Goal: Information Seeking & Learning: Learn about a topic

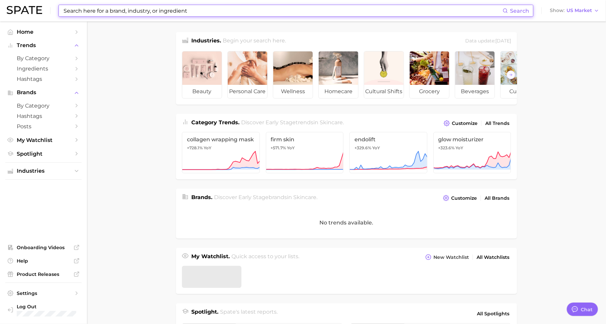
click at [133, 6] on input at bounding box center [283, 10] width 440 height 11
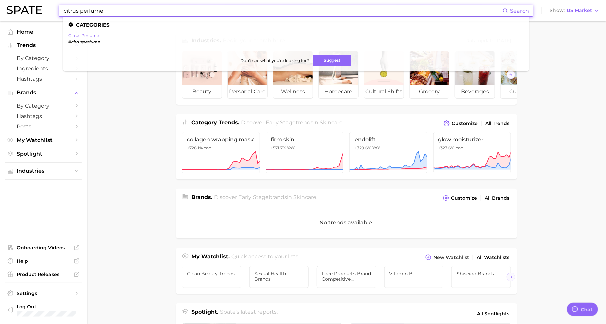
type input "citrus perfume"
click at [90, 35] on link "citrus perfume" at bounding box center [83, 35] width 31 height 5
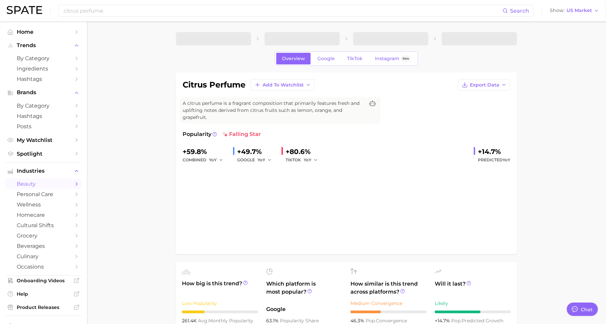
type textarea "x"
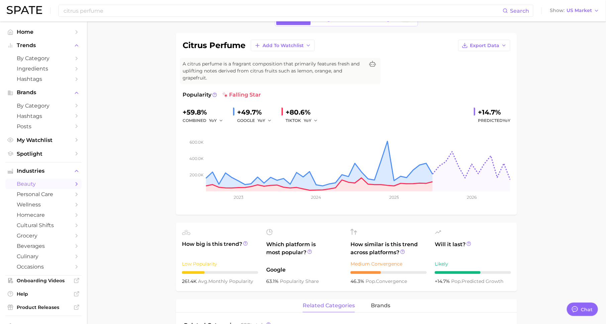
scroll to position [22, 0]
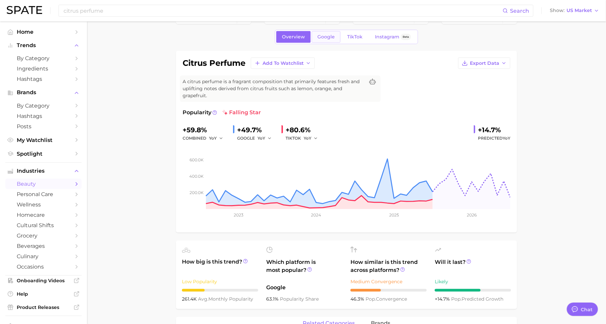
click at [328, 32] on link "Google" at bounding box center [326, 37] width 29 height 12
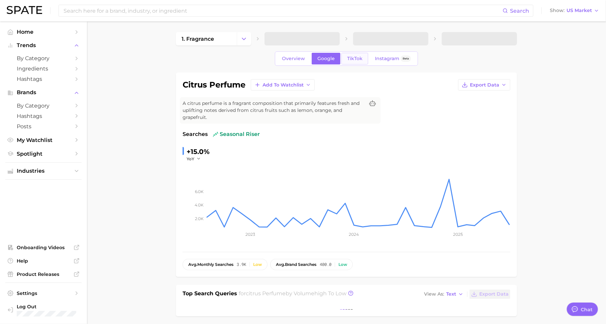
click at [357, 59] on span "TikTok" at bounding box center [354, 59] width 15 height 6
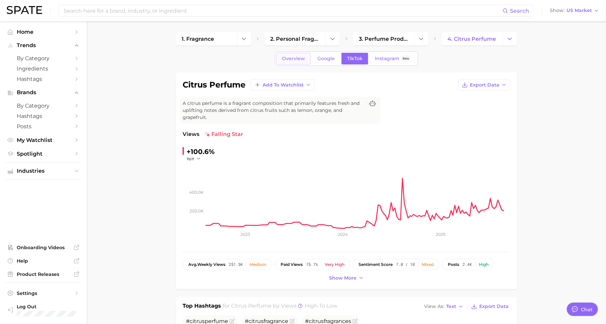
click at [294, 58] on span "Overview" at bounding box center [293, 59] width 23 height 6
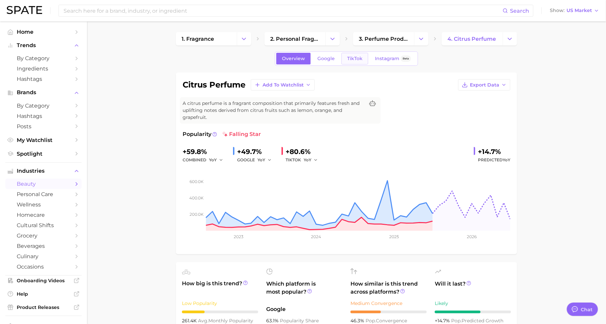
click at [350, 61] on span "TikTok" at bounding box center [354, 59] width 15 height 6
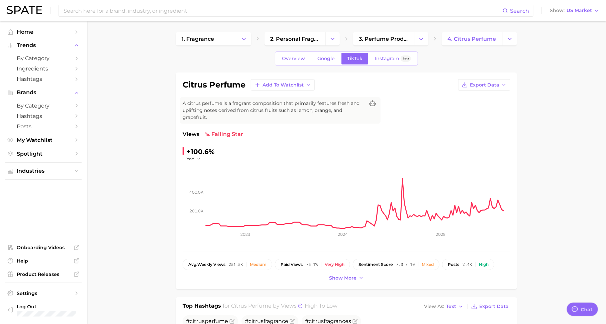
click at [296, 57] on span "Overview" at bounding box center [293, 59] width 23 height 6
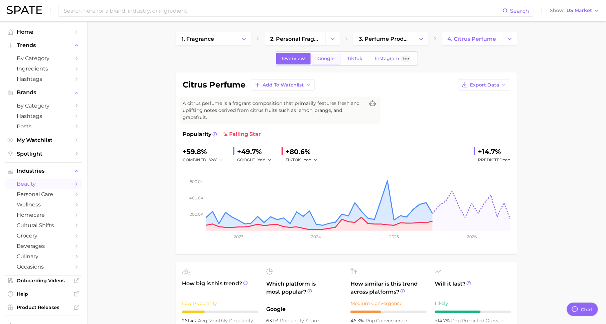
click at [324, 58] on span "Google" at bounding box center [325, 59] width 17 height 6
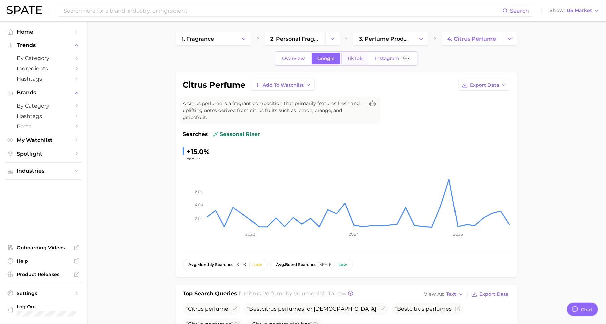
click at [353, 55] on link "TikTok" at bounding box center [354, 59] width 27 height 12
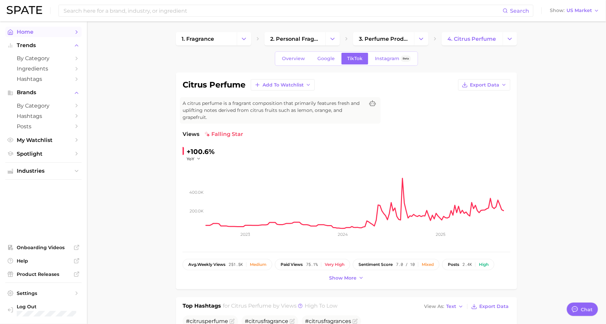
click at [66, 31] on span "Home" at bounding box center [44, 32] width 54 height 6
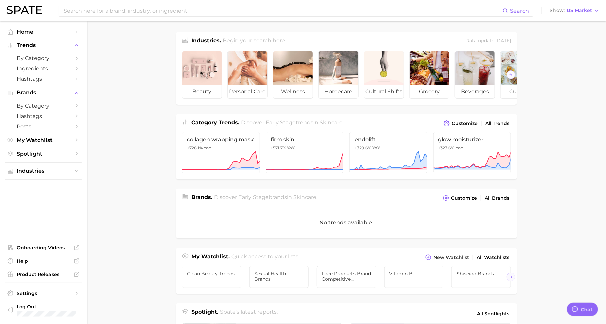
click at [137, 110] on main "Industries. Begin your search here. Data update: [DATE] beauty personal care we…" at bounding box center [346, 274] width 519 height 506
click at [77, 174] on icon "Sidebar" at bounding box center [77, 171] width 6 height 6
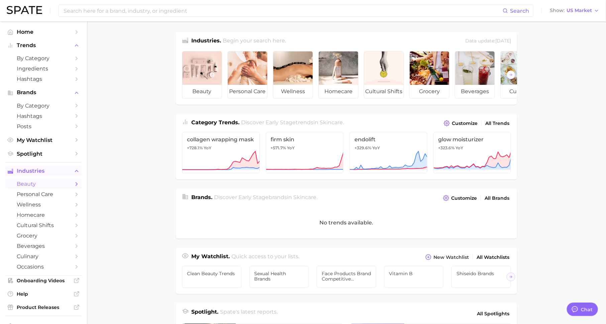
click at [76, 182] on icon "Sidebar" at bounding box center [77, 184] width 6 height 6
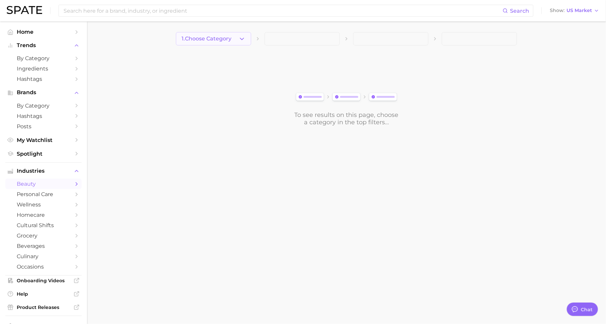
click at [225, 34] on button "1. Choose Category" at bounding box center [213, 38] width 75 height 13
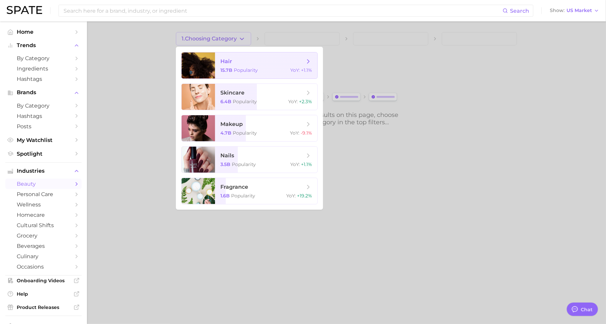
click at [242, 63] on span "hair" at bounding box center [262, 61] width 84 height 7
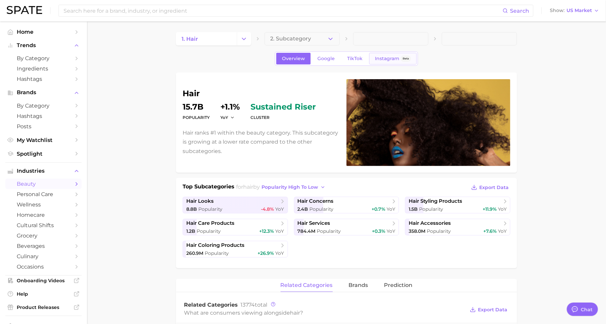
click at [384, 57] on span "Instagram" at bounding box center [387, 59] width 24 height 6
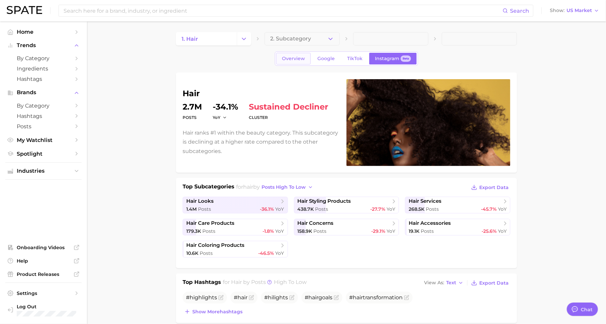
click at [296, 58] on span "Overview" at bounding box center [293, 59] width 23 height 6
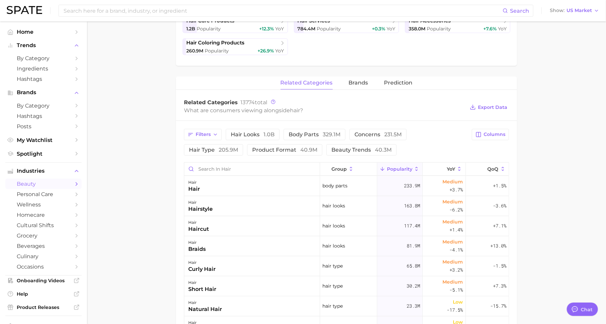
scroll to position [206, 0]
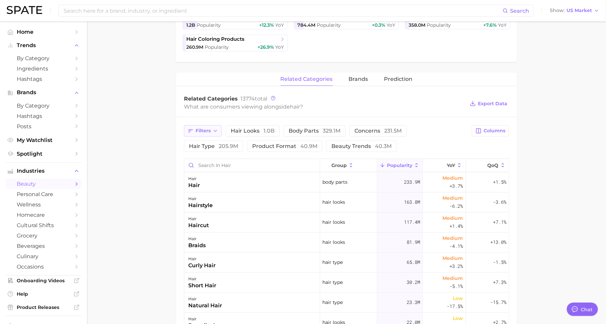
click at [203, 130] on span "Filters" at bounding box center [203, 131] width 15 height 6
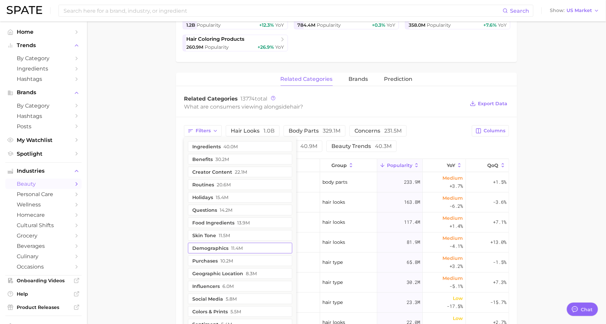
click at [221, 245] on button "demographics 11.4m" at bounding box center [240, 248] width 104 height 11
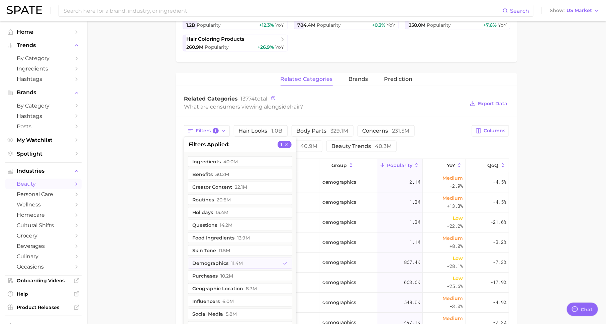
click at [152, 208] on main "1. hair 2. Subcategory Overview Google TikTok Instagram Beta hair Popularity 15…" at bounding box center [346, 170] width 519 height 710
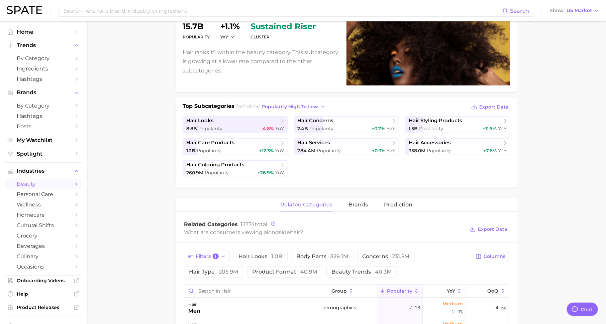
scroll to position [74, 0]
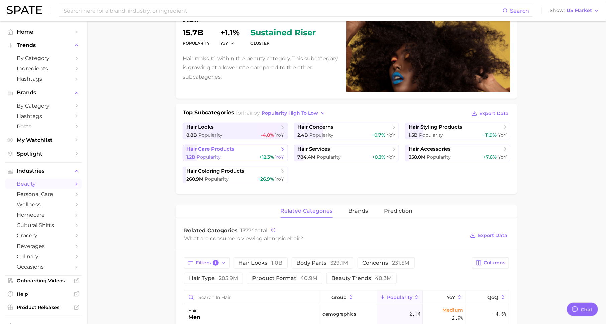
click at [265, 149] on span "hair care products" at bounding box center [232, 149] width 93 height 7
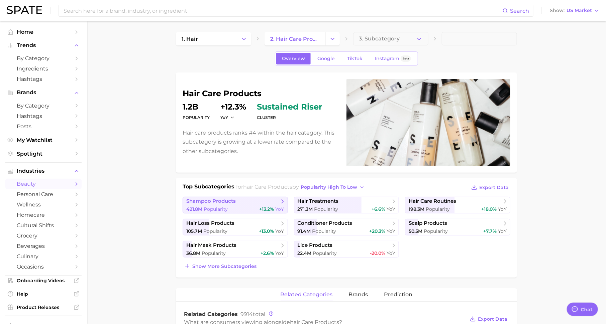
click at [263, 202] on span "shampoo products" at bounding box center [232, 201] width 93 height 7
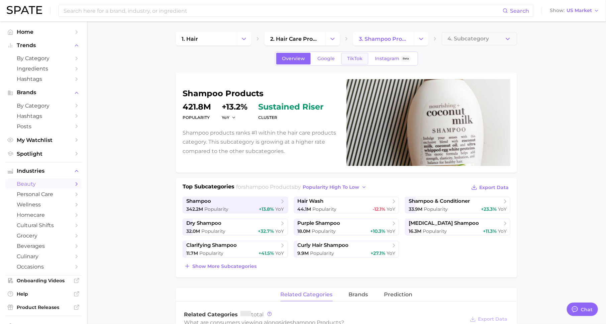
click at [356, 57] on span "TikTok" at bounding box center [354, 59] width 15 height 6
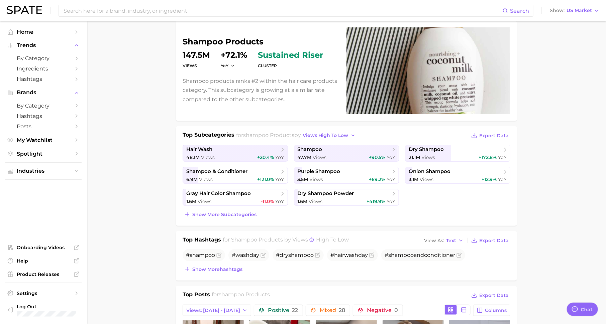
scroll to position [63, 0]
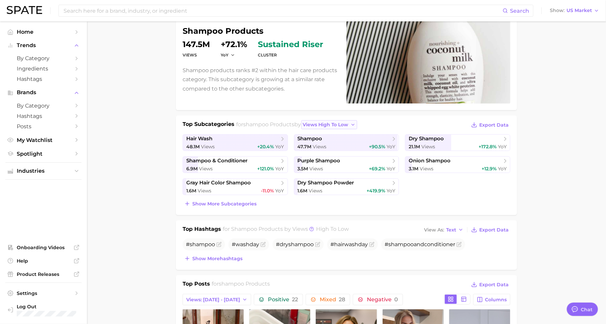
click at [315, 123] on span "views high to low" at bounding box center [325, 125] width 45 height 6
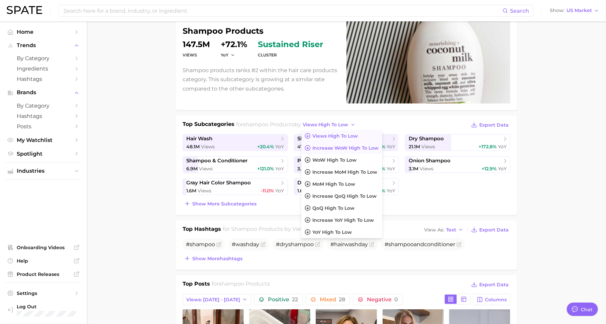
click at [322, 145] on span "Increase WoW high to low" at bounding box center [346, 148] width 66 height 6
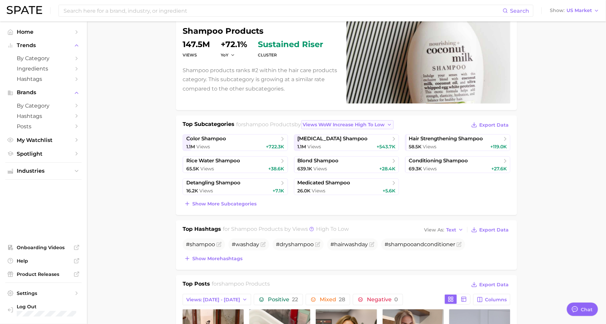
click at [378, 122] on span "views WoW increase high to low" at bounding box center [344, 125] width 82 height 6
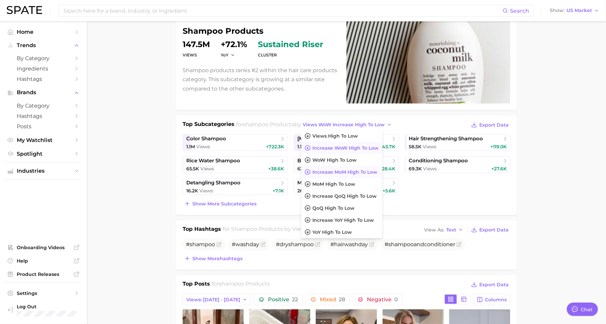
click at [358, 170] on span "increase MoM high to low" at bounding box center [345, 173] width 65 height 6
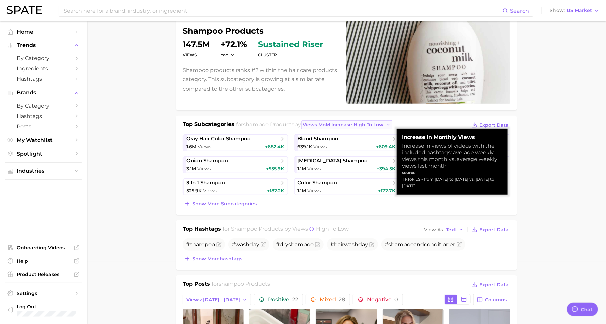
click at [327, 123] on span "views MoM increase high to low" at bounding box center [343, 125] width 81 height 6
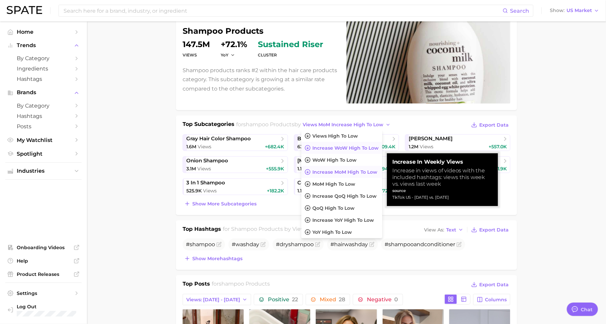
click at [336, 146] on span "Increase WoW high to low" at bounding box center [346, 148] width 66 height 6
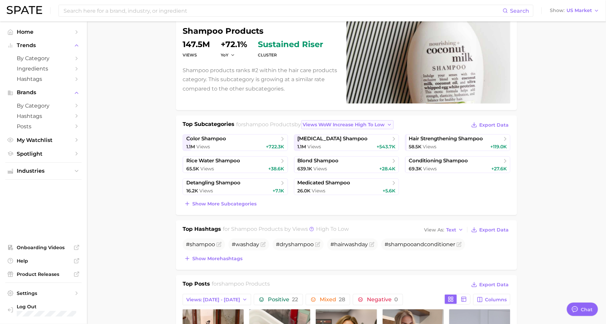
click at [378, 124] on span "views WoW increase high to low" at bounding box center [344, 125] width 82 height 6
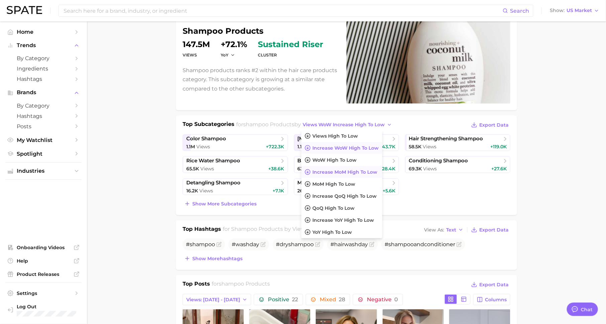
click at [352, 171] on span "increase MoM high to low" at bounding box center [345, 173] width 65 height 6
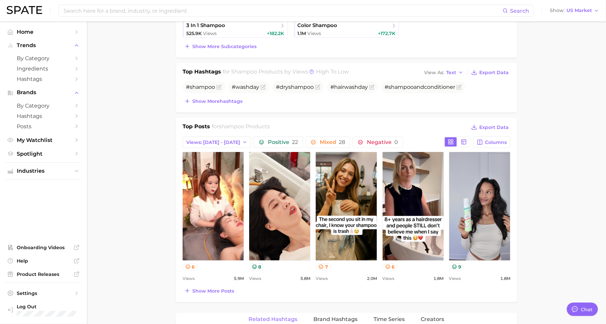
scroll to position [220, 0]
click at [235, 97] on button "Show more hashtags" at bounding box center [214, 101] width 62 height 9
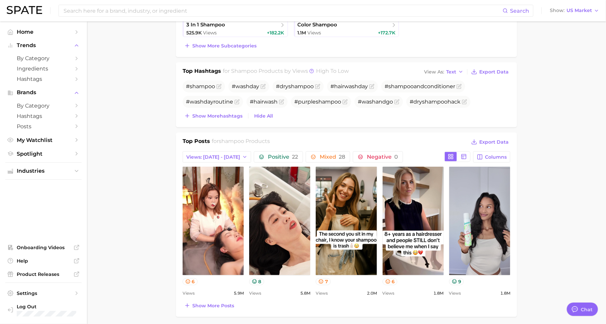
scroll to position [236, 0]
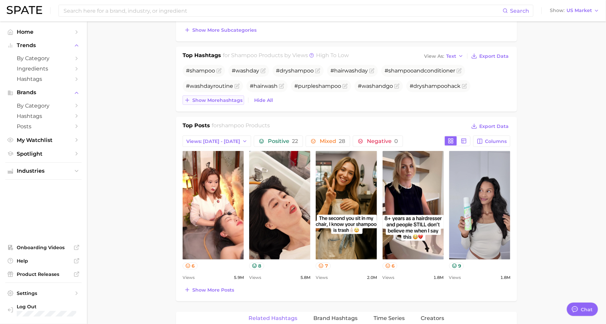
click at [228, 101] on span "Show more hashtags" at bounding box center [217, 101] width 50 height 6
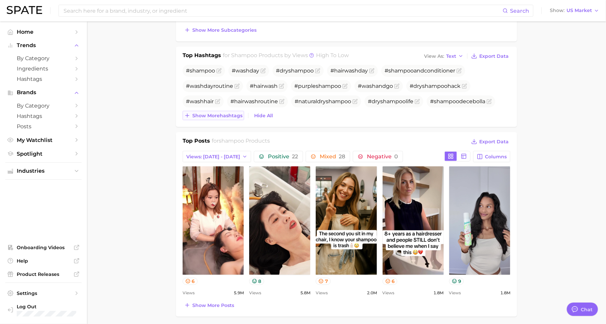
click at [218, 113] on span "Show more hashtags" at bounding box center [217, 116] width 50 height 6
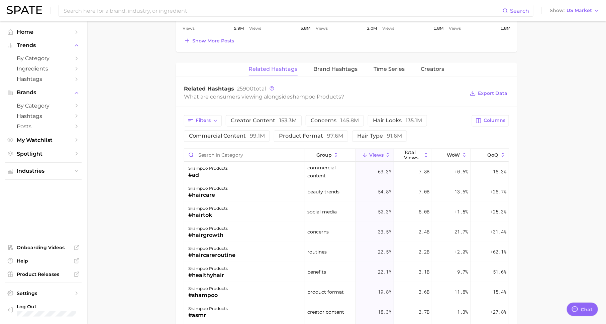
scroll to position [523, 0]
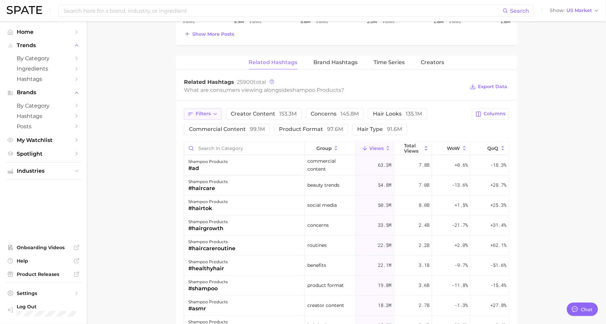
click at [197, 111] on span "Filters" at bounding box center [203, 114] width 15 height 6
click at [431, 117] on div "Filters creator content 153.3m concerns 145.8m hair looks 135.1m commercial con…" at bounding box center [326, 122] width 284 height 27
click at [251, 128] on span "99.1m" at bounding box center [257, 129] width 15 height 6
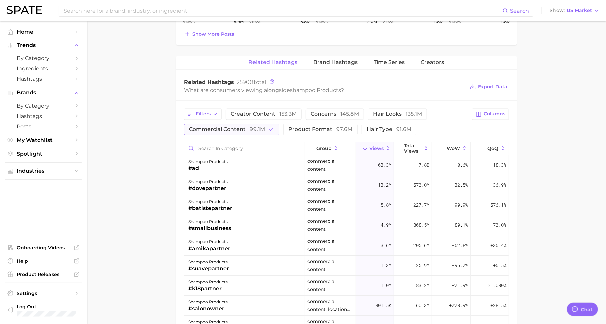
click at [251, 127] on span "99.1m" at bounding box center [257, 129] width 15 height 6
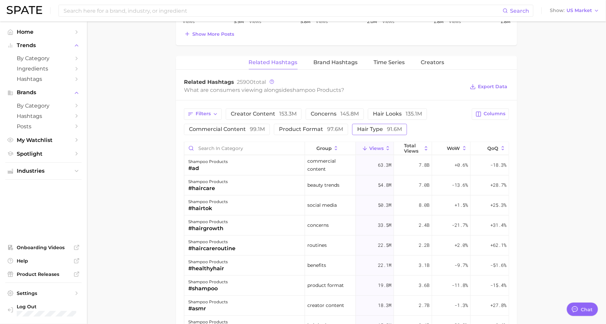
click at [380, 128] on span "hair type 91.6m" at bounding box center [379, 129] width 45 height 5
click at [252, 109] on button "creator content 153.3m" at bounding box center [264, 114] width 76 height 11
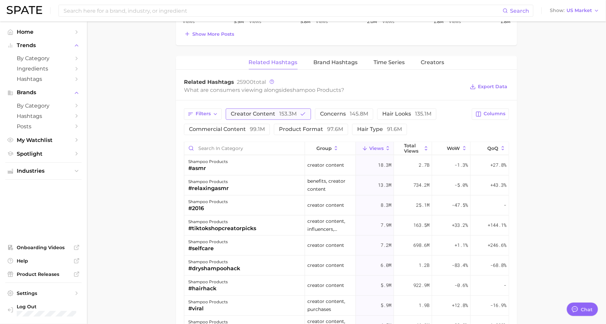
click at [254, 112] on span "creator content 153.3m" at bounding box center [264, 114] width 66 height 5
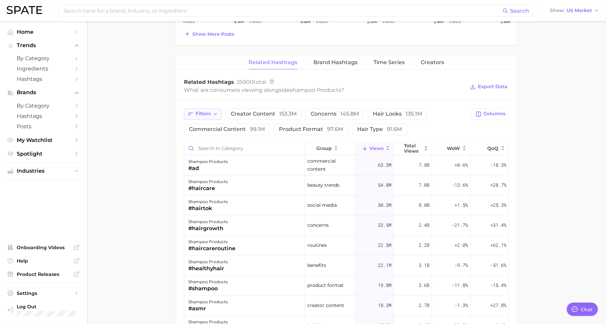
click at [208, 114] on span "Filters" at bounding box center [203, 114] width 15 height 6
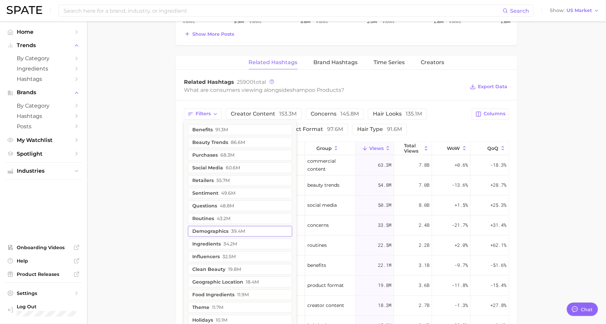
click at [224, 232] on button "demographics 39.4m" at bounding box center [240, 231] width 104 height 11
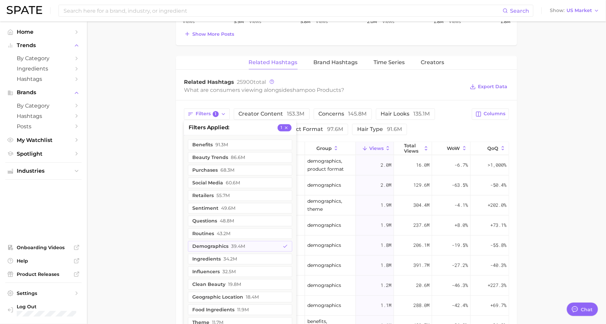
click at [136, 202] on main "1. hair 2. hair care products 3. shampoo products 4. Subcategory Overview Googl…" at bounding box center [346, 3] width 519 height 1010
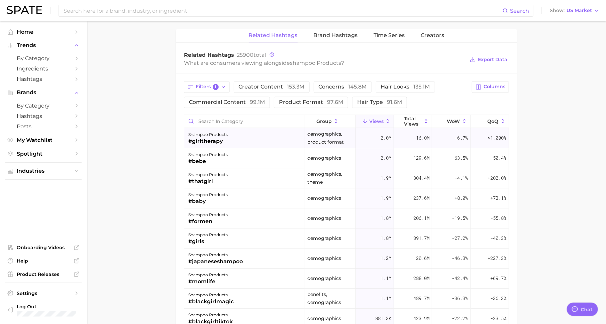
scroll to position [0, 0]
click at [486, 84] on span "Columns" at bounding box center [495, 87] width 22 height 6
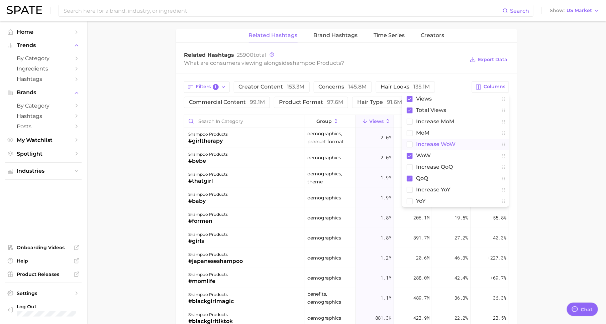
click at [456, 146] on button "Increase WoW" at bounding box center [455, 144] width 107 height 11
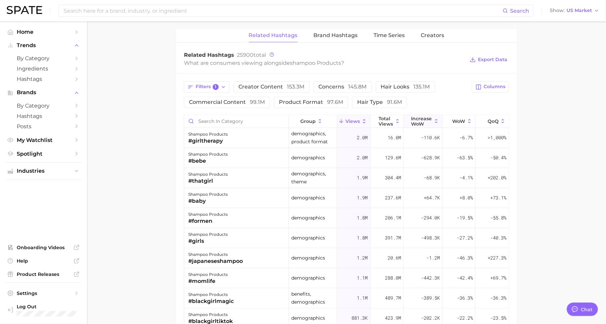
click at [421, 117] on span "Increase WoW" at bounding box center [421, 121] width 21 height 11
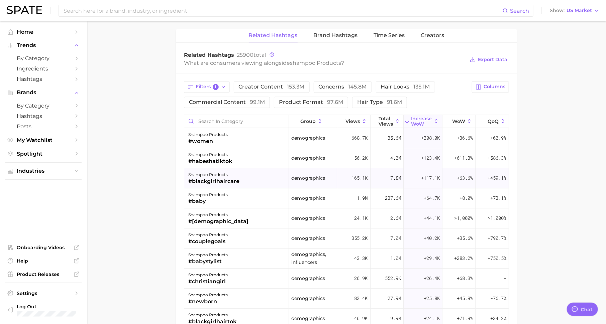
click at [226, 174] on div "shampoo products" at bounding box center [213, 175] width 51 height 8
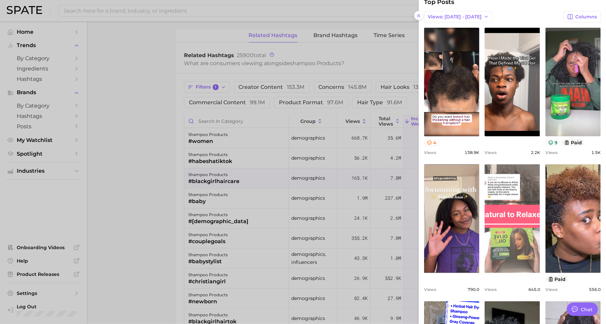
scroll to position [71, 0]
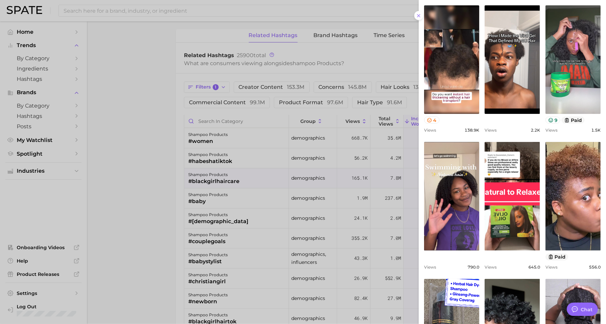
click at [402, 55] on div at bounding box center [303, 162] width 606 height 324
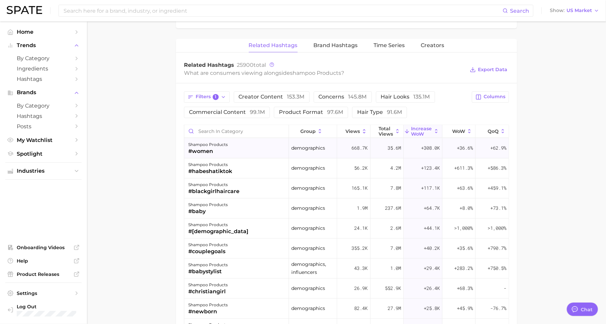
scroll to position [0, 0]
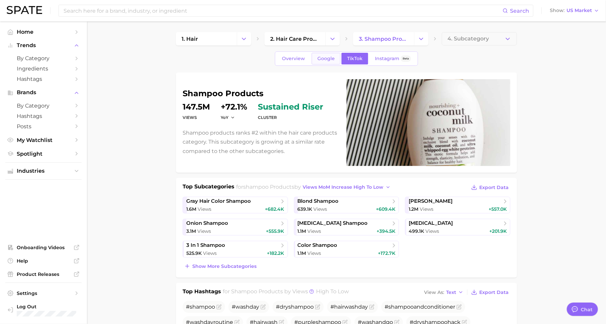
click at [333, 58] on span "Google" at bounding box center [325, 59] width 17 height 6
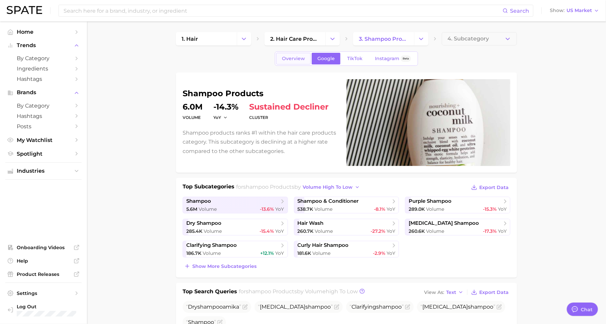
click at [290, 59] on span "Overview" at bounding box center [293, 59] width 23 height 6
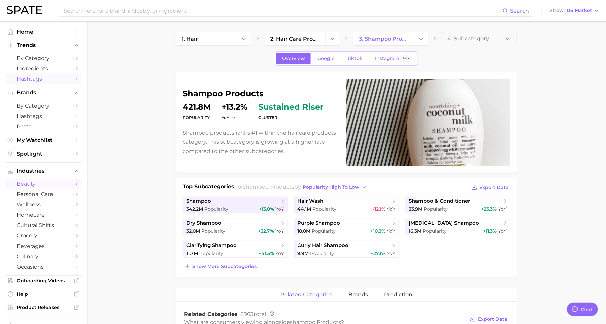
click at [77, 79] on polyline "Sidebar" at bounding box center [77, 79] width 2 height 3
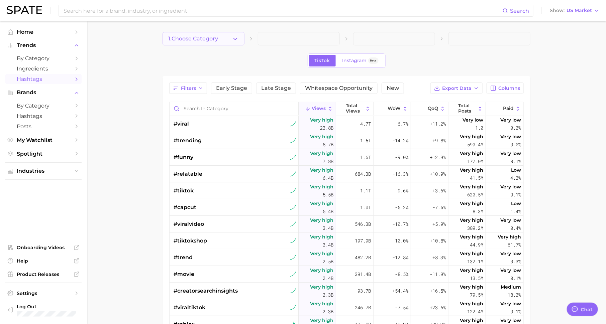
click at [208, 37] on span "1. Choose Category" at bounding box center [193, 39] width 50 height 6
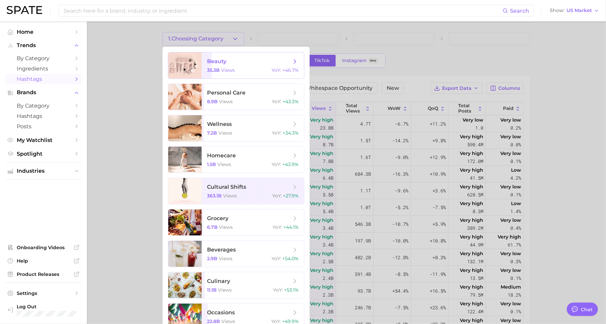
click at [240, 64] on span "beauty" at bounding box center [249, 61] width 84 height 7
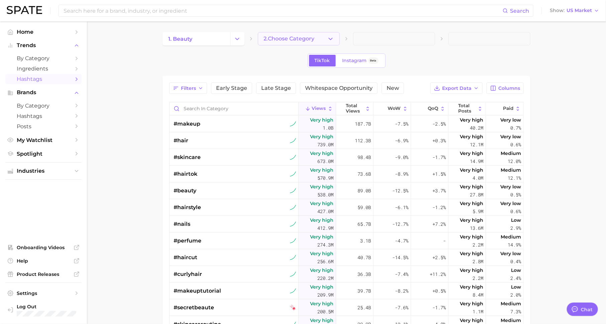
click at [290, 37] on span "2. Choose Category" at bounding box center [289, 39] width 51 height 6
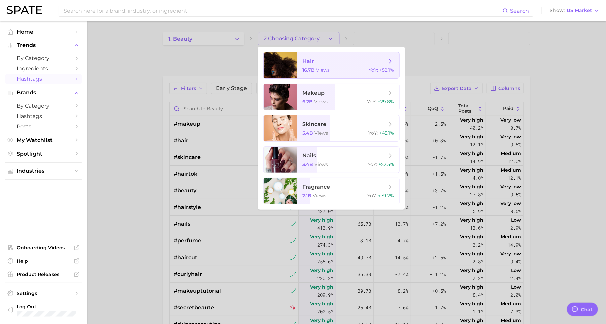
click at [321, 64] on span "hair" at bounding box center [344, 61] width 84 height 7
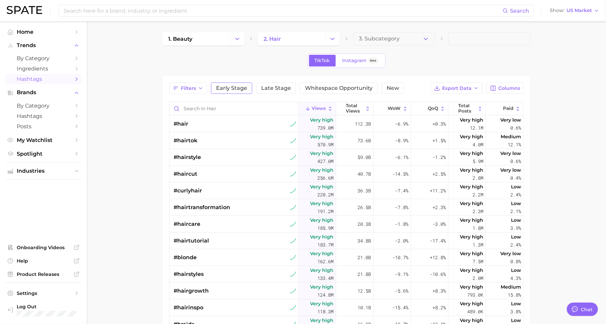
click at [233, 90] on span "Early Stage" at bounding box center [231, 88] width 31 height 5
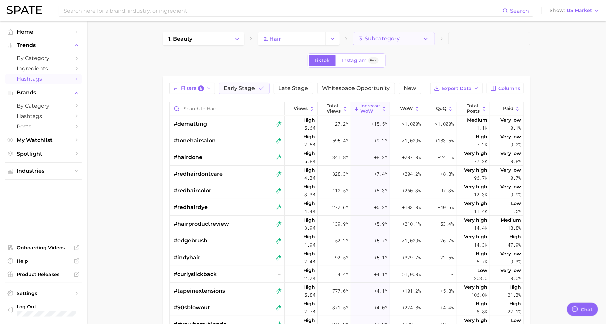
click at [381, 34] on button "3. Subcategory" at bounding box center [394, 38] width 82 height 13
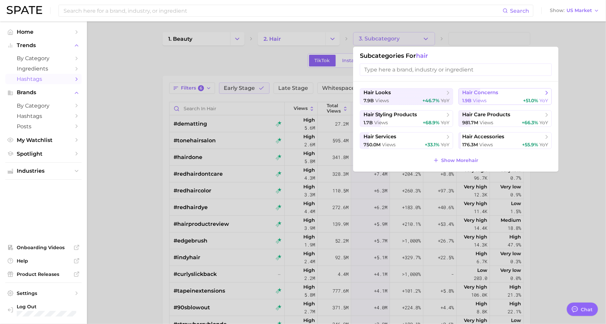
click at [470, 94] on span "hair concerns" at bounding box center [480, 93] width 36 height 6
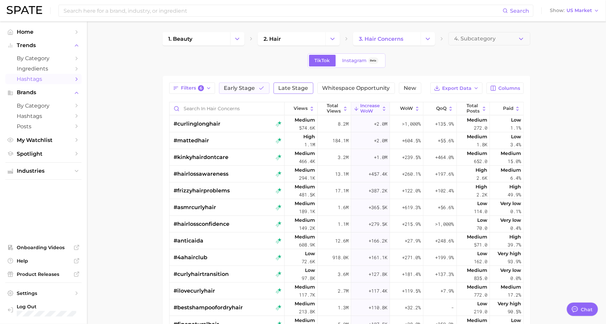
click at [291, 87] on span "Late Stage" at bounding box center [294, 88] width 30 height 5
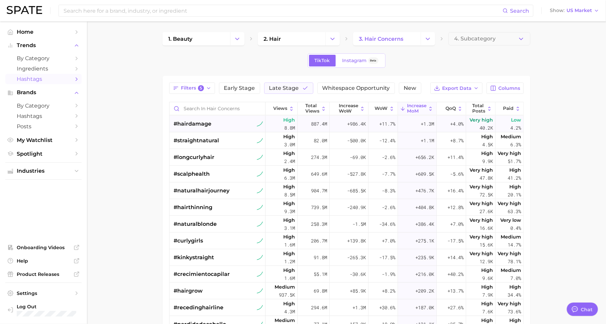
click at [423, 123] on span "+1.3m" at bounding box center [427, 124] width 13 height 8
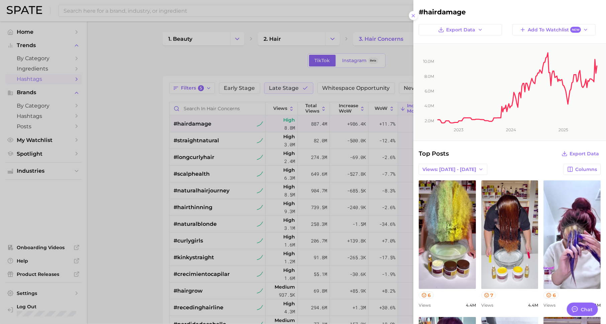
click at [337, 152] on div at bounding box center [303, 162] width 606 height 324
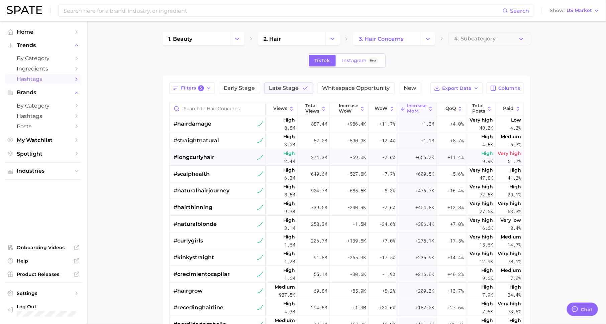
click at [204, 156] on span "#longcurlyhair" at bounding box center [194, 158] width 41 height 8
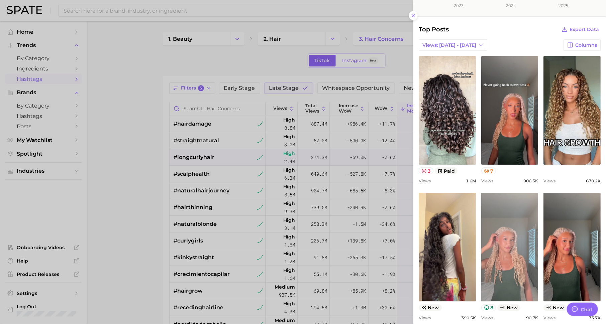
scroll to position [124, 0]
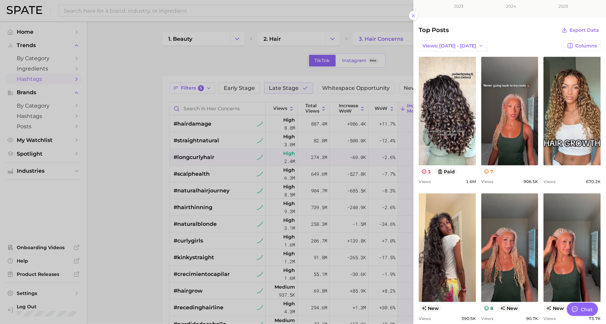
click at [233, 202] on div at bounding box center [303, 162] width 606 height 324
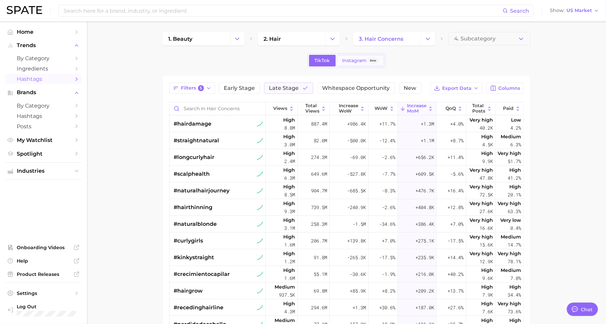
click at [356, 63] on span "Instagram" at bounding box center [354, 61] width 24 height 6
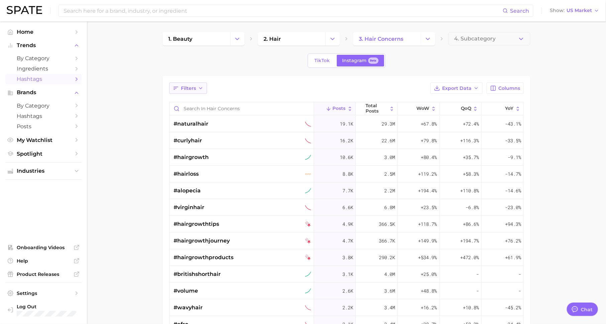
click at [192, 86] on span "Filters" at bounding box center [188, 89] width 15 height 6
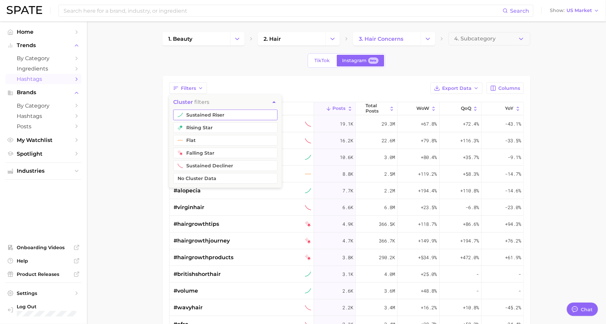
click at [206, 115] on button "sustained riser" at bounding box center [225, 115] width 104 height 11
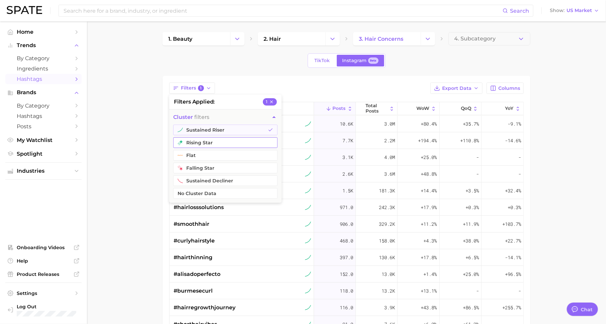
click at [216, 141] on button "rising star" at bounding box center [225, 142] width 104 height 11
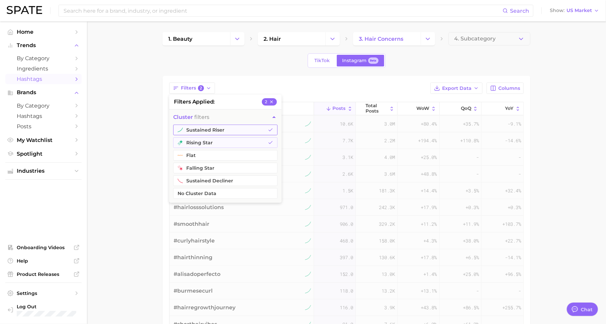
click at [217, 129] on button "sustained riser" at bounding box center [225, 130] width 104 height 11
click at [268, 62] on div "TikTok Instagram Beta" at bounding box center [347, 61] width 368 height 14
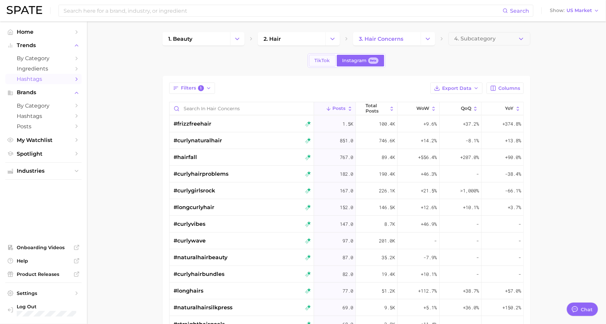
click at [321, 58] on span "TikTok" at bounding box center [322, 61] width 15 height 6
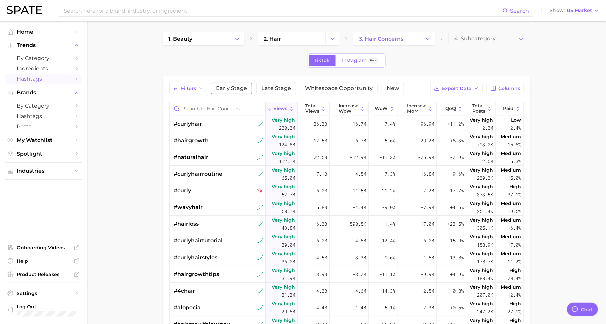
click at [232, 90] on span "Early Stage" at bounding box center [231, 88] width 31 height 5
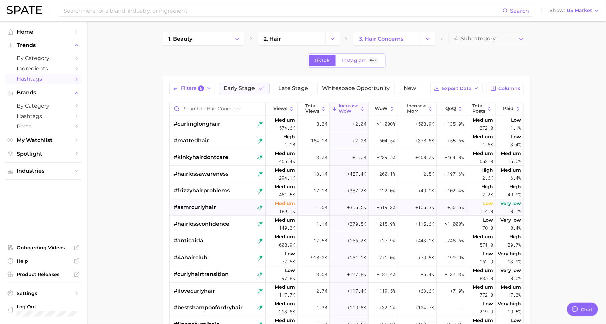
click at [201, 206] on span "#asmrcurlyhair" at bounding box center [195, 208] width 42 height 8
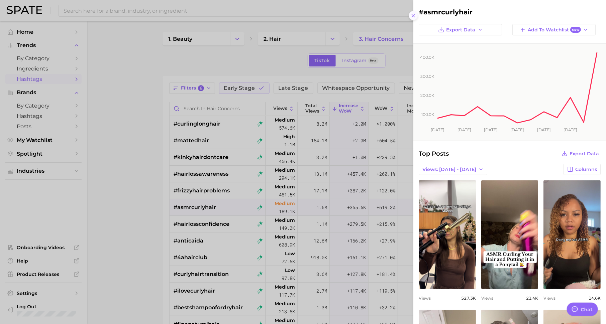
click at [415, 15] on icon at bounding box center [413, 15] width 5 height 5
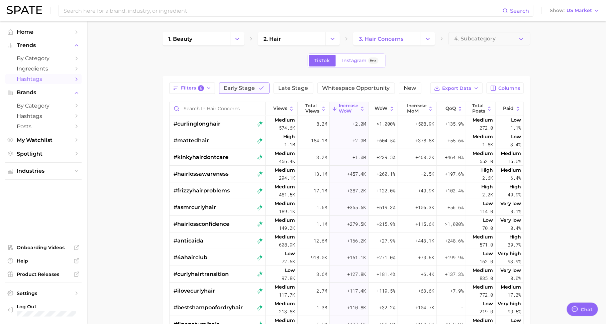
click at [236, 86] on span "Early Stage" at bounding box center [239, 88] width 31 height 5
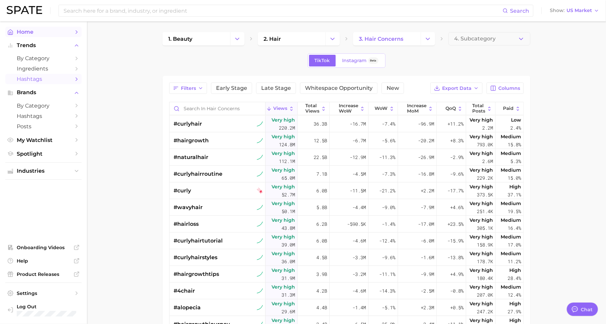
click at [56, 33] on span "Home" at bounding box center [44, 32] width 54 height 6
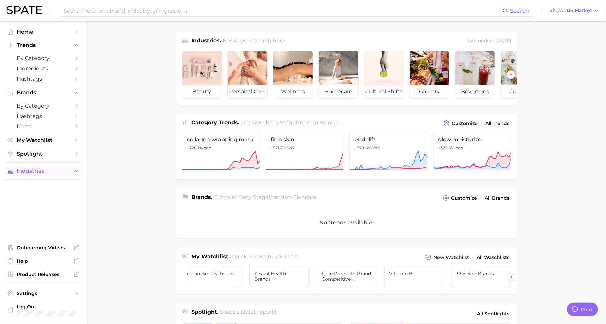
click at [49, 171] on span "Industries" at bounding box center [44, 171] width 54 height 6
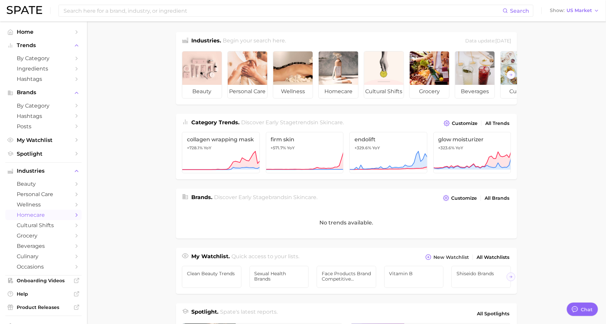
click at [49, 211] on link "homecare" at bounding box center [43, 215] width 76 height 10
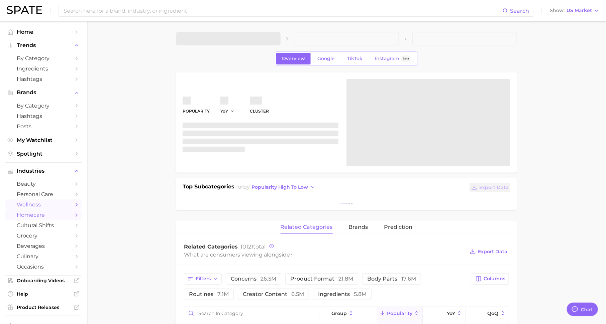
click at [51, 205] on span "wellness" at bounding box center [44, 205] width 54 height 6
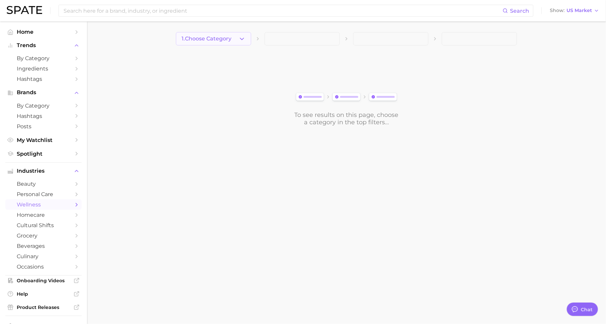
click at [235, 41] on button "1. Choose Category" at bounding box center [213, 38] width 75 height 13
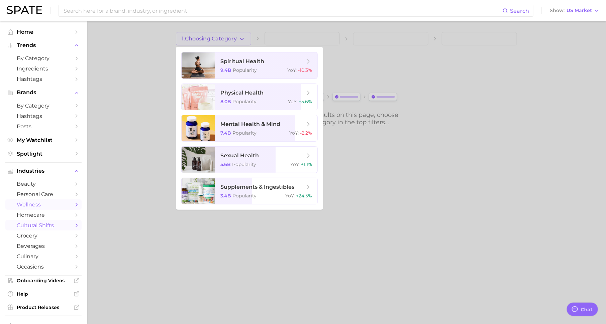
click at [75, 226] on icon "Sidebar" at bounding box center [77, 226] width 6 height 6
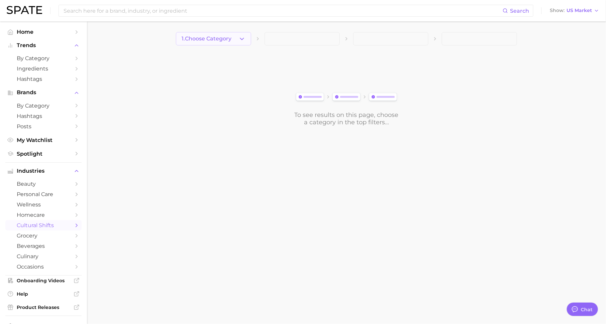
click at [228, 39] on span "1. Choose Category" at bounding box center [207, 39] width 50 height 6
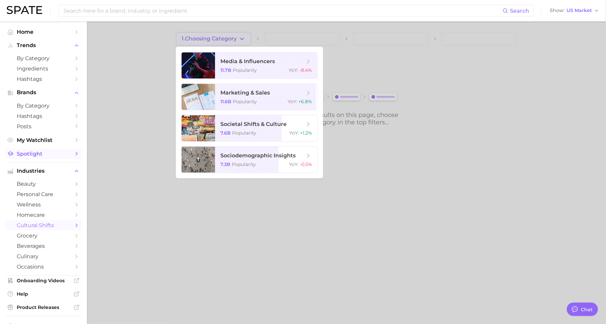
click at [67, 156] on span "Spotlight" at bounding box center [44, 154] width 54 height 6
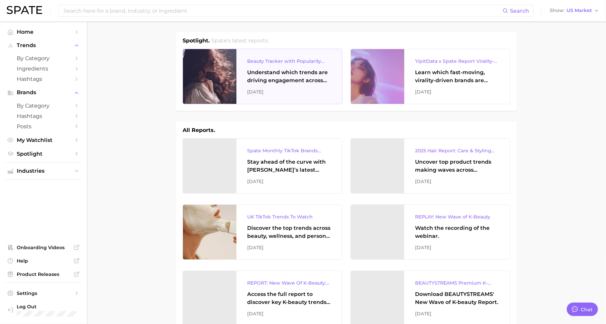
click at [292, 80] on div "Understand which trends are driving engagement across platforms in the skin, ha…" at bounding box center [289, 77] width 84 height 16
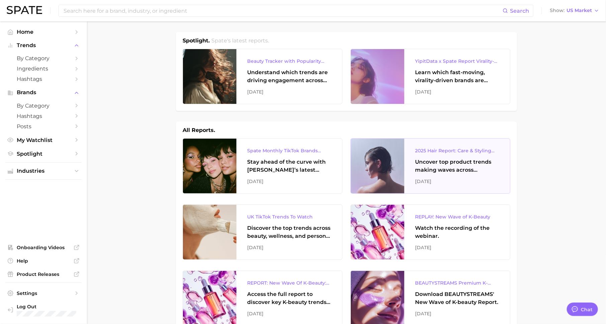
click at [439, 165] on div "Uncover top product trends making waves across platforms — along with key insig…" at bounding box center [457, 166] width 84 height 16
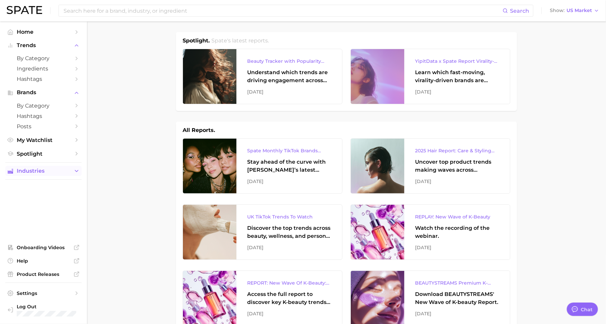
click at [78, 173] on icon "Sidebar" at bounding box center [77, 171] width 6 height 6
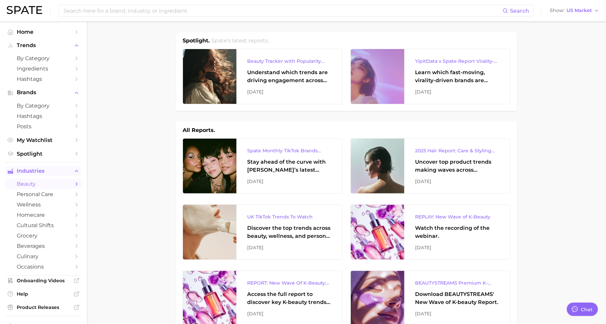
click at [51, 183] on span "beauty" at bounding box center [44, 184] width 54 height 6
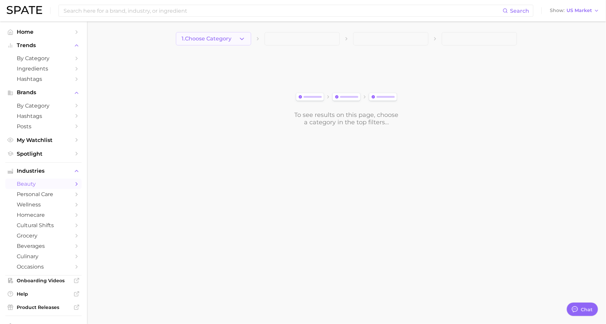
click at [240, 38] on polyline "button" at bounding box center [242, 39] width 4 height 2
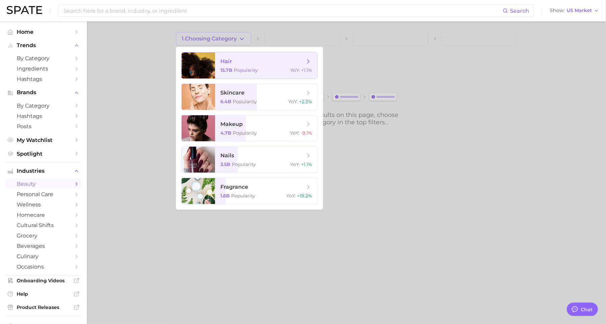
click at [242, 71] on span "Popularity" at bounding box center [246, 70] width 24 height 6
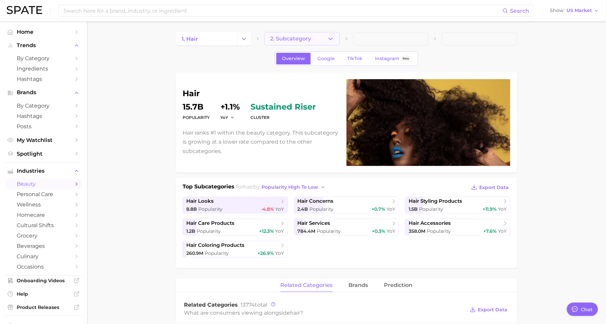
click at [301, 42] on button "2. Subcategory" at bounding box center [302, 38] width 75 height 13
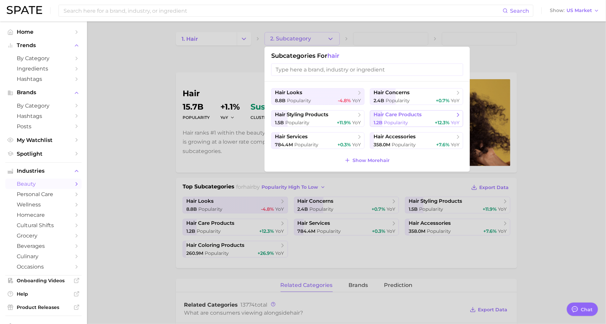
click at [403, 116] on span "hair care products" at bounding box center [398, 115] width 48 height 6
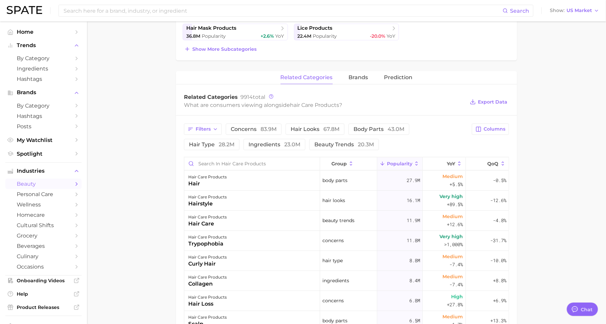
scroll to position [225, 0]
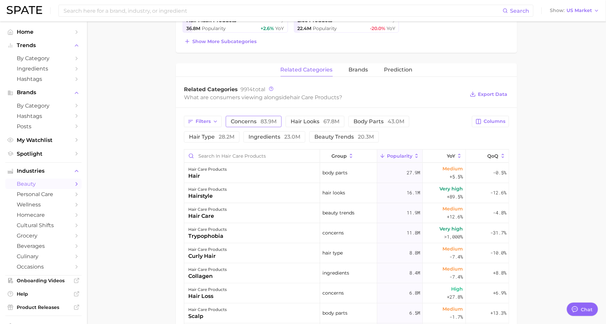
click at [258, 119] on span "concerns 83.9m" at bounding box center [254, 121] width 46 height 5
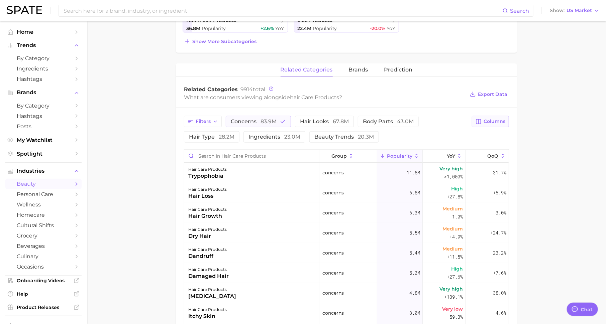
click at [482, 119] on icon "button" at bounding box center [479, 122] width 6 height 6
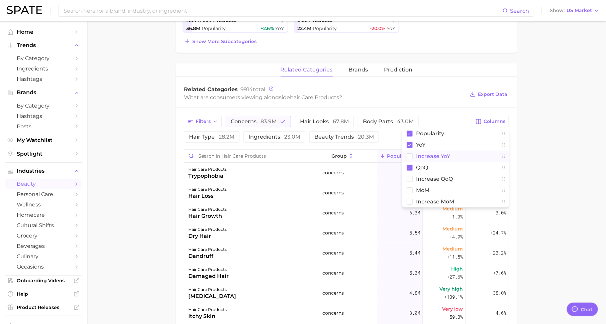
click at [448, 154] on span "Increase YoY" at bounding box center [433, 157] width 34 height 6
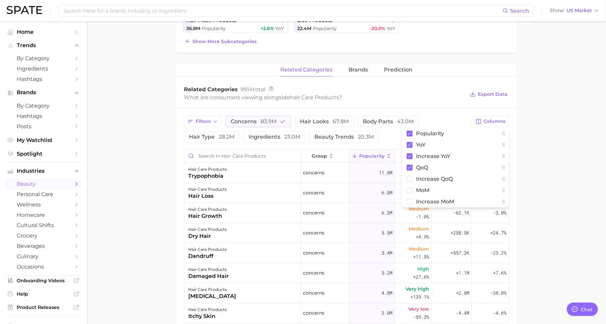
click at [456, 108] on div "Filters concerns 83.9m hair looks 67.8m body parts 43.0m hair type 28.2m ingred…" at bounding box center [346, 295] width 341 height 374
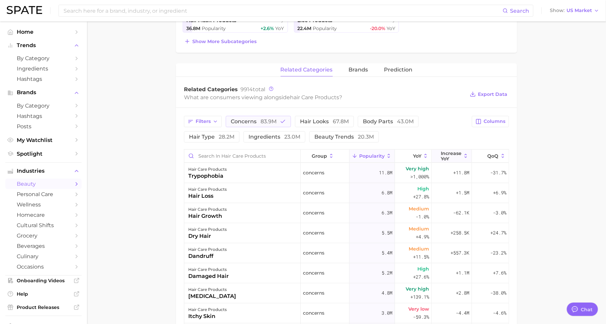
click at [454, 155] on span "Increase YoY" at bounding box center [451, 156] width 21 height 11
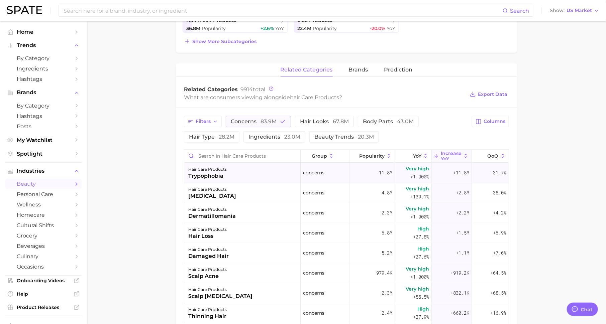
click at [208, 176] on div "trypophobia" at bounding box center [207, 176] width 38 height 8
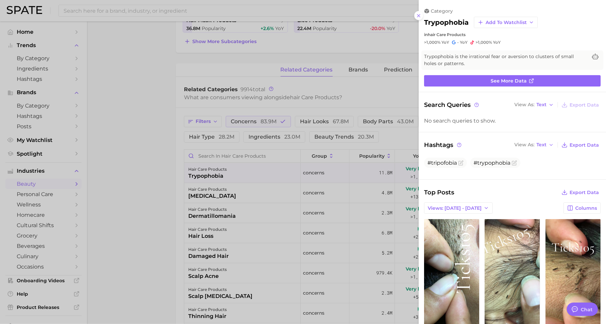
scroll to position [0, 0]
click at [356, 198] on div at bounding box center [303, 162] width 606 height 324
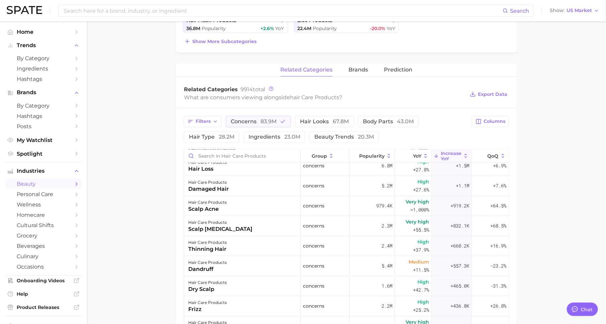
scroll to position [70, 0]
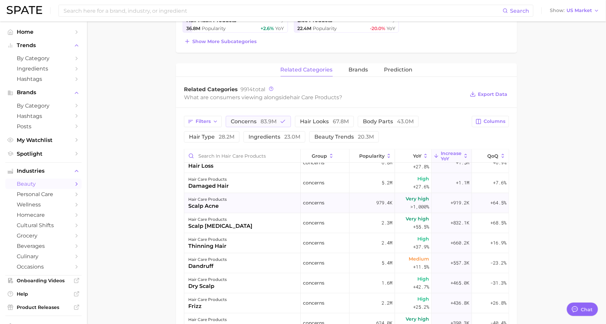
click at [214, 205] on div "scalp acne" at bounding box center [207, 206] width 38 height 8
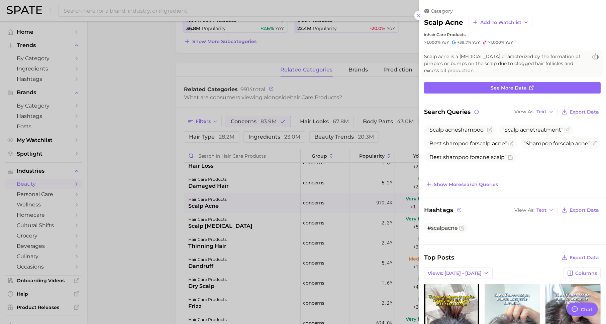
scroll to position [0, 0]
click at [220, 231] on div at bounding box center [303, 162] width 606 height 324
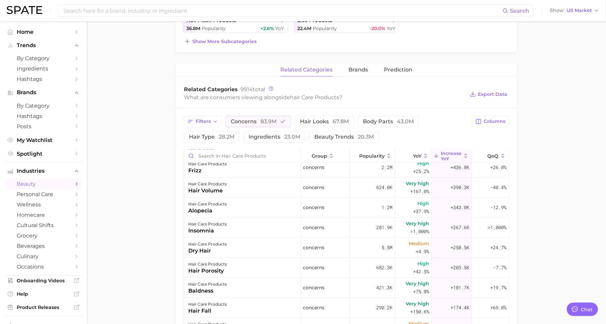
scroll to position [206, 0]
click at [275, 120] on span "83.9m" at bounding box center [269, 121] width 16 height 6
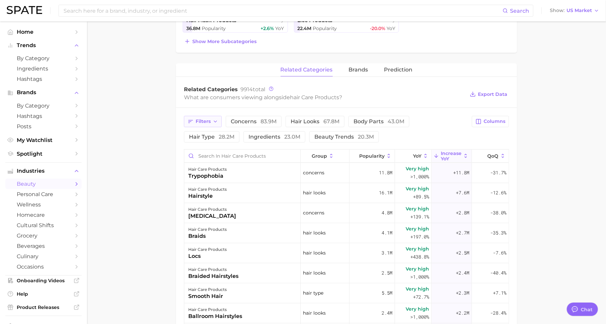
click at [205, 119] on span "Filters" at bounding box center [203, 122] width 15 height 6
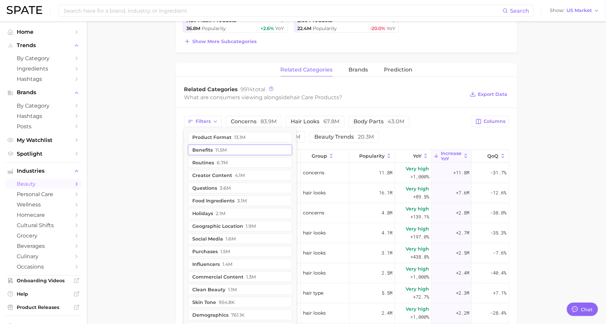
click at [217, 148] on span "11.5m" at bounding box center [220, 150] width 11 height 5
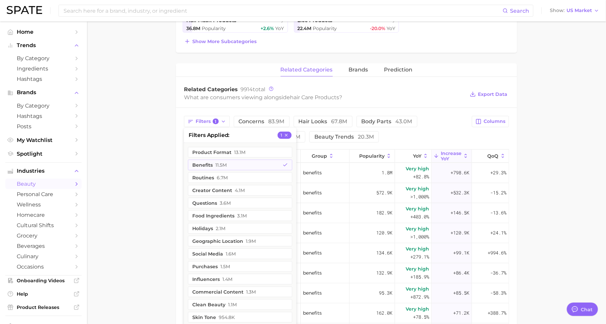
click at [422, 137] on div "Filters 1 filters applied 1 product format 13.1m benefits 11.5m routines 6.7m c…" at bounding box center [326, 129] width 284 height 27
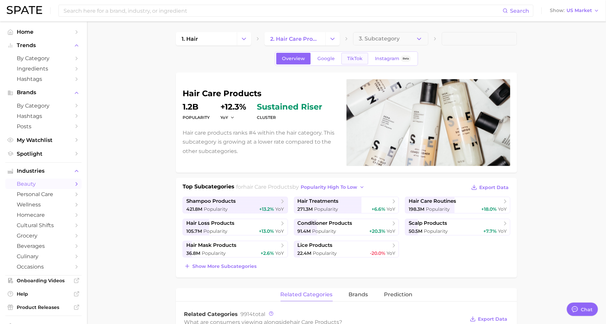
click at [355, 57] on span "TikTok" at bounding box center [354, 59] width 15 height 6
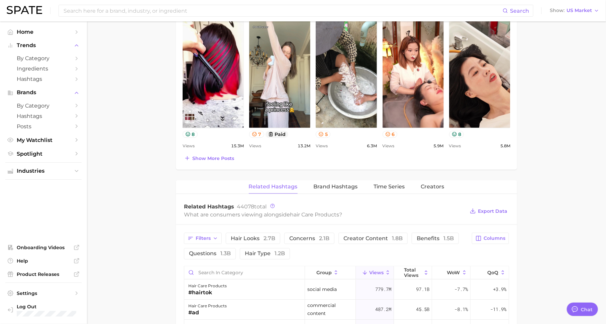
scroll to position [366, 0]
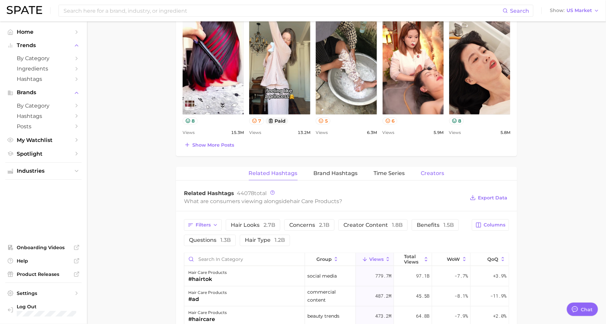
click at [422, 172] on span "Creators" at bounding box center [432, 174] width 23 height 6
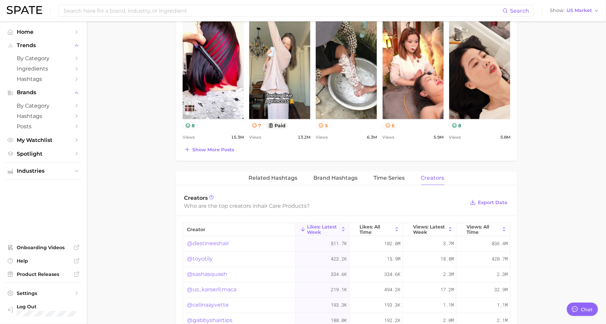
scroll to position [315, 0]
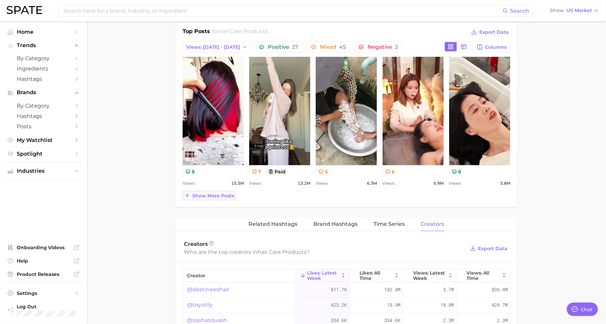
click at [210, 196] on span "Show more posts" at bounding box center [213, 196] width 42 height 6
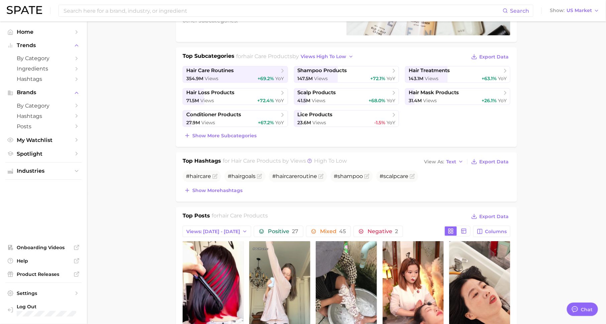
scroll to position [128, 0]
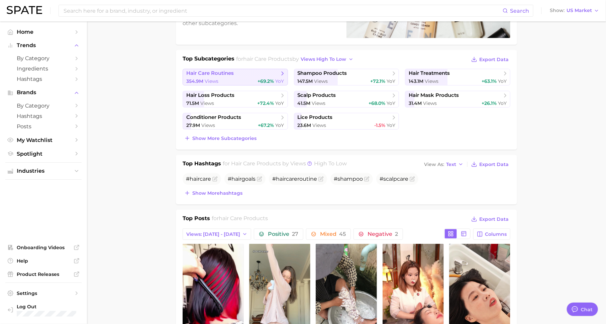
click at [236, 78] on div "354.9m Views +69.2% YoY" at bounding box center [235, 81] width 98 height 6
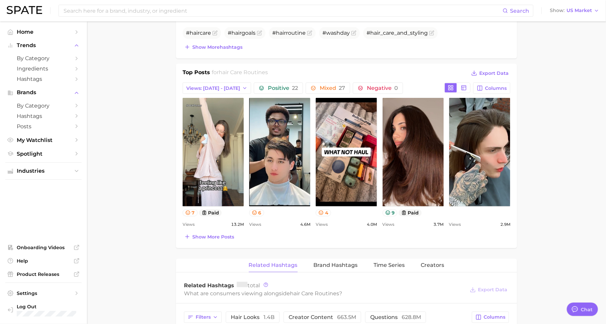
scroll to position [281, 0]
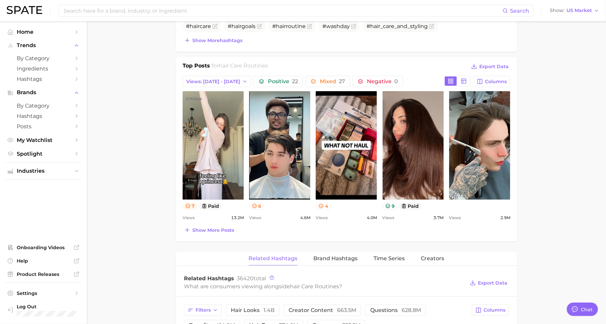
click at [189, 205] on icon at bounding box center [188, 206] width 4 height 4
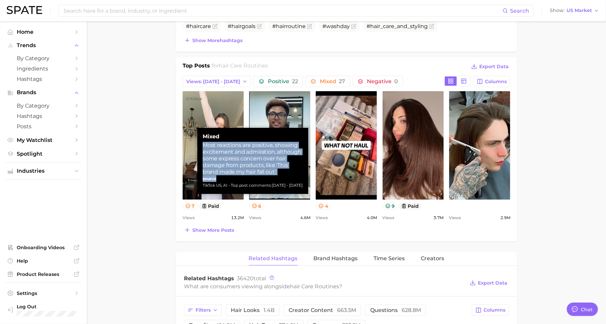
drag, startPoint x: 204, startPoint y: 147, endPoint x: 284, endPoint y: 178, distance: 86.0
click at [284, 178] on div "Mixed Most reactions are positive, showing excitement and admiration, although …" at bounding box center [253, 161] width 100 height 56
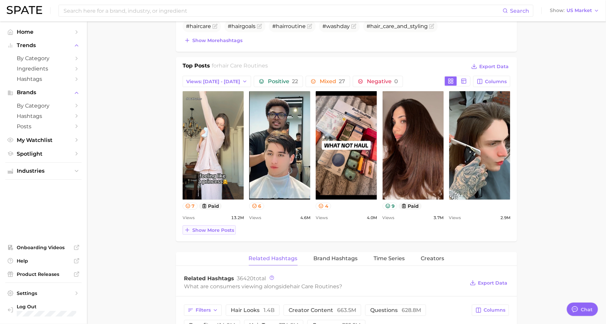
click at [224, 231] on button "Show more posts" at bounding box center [209, 230] width 53 height 9
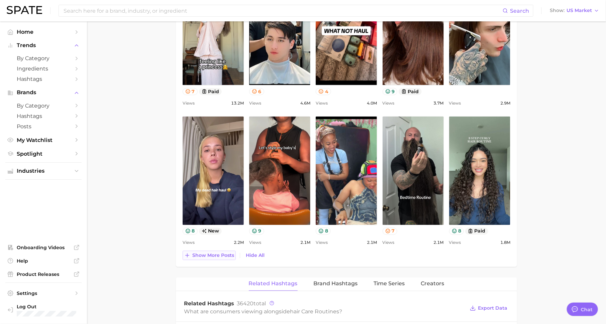
scroll to position [0, 0]
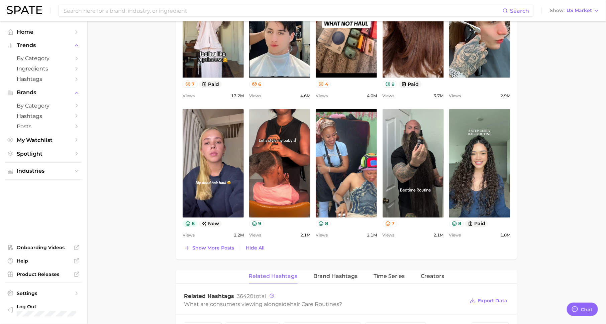
click at [190, 225] on icon at bounding box center [187, 223] width 5 height 5
click at [146, 242] on main "1. hair 2. hair care products 3. hair care routines 4. Subcategory Overview Goo…" at bounding box center [346, 170] width 519 height 1104
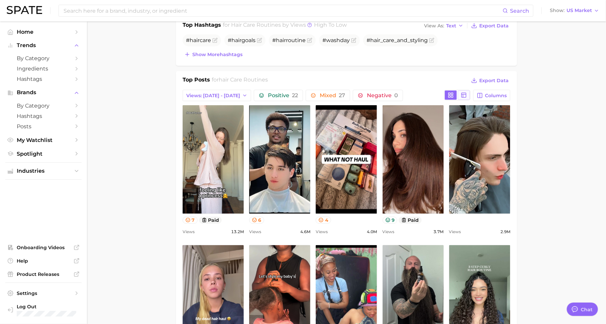
click at [466, 95] on line at bounding box center [464, 95] width 5 height 0
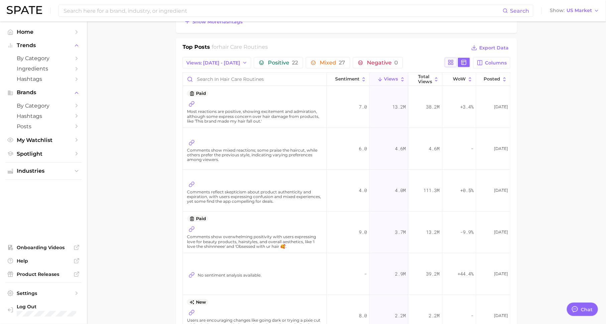
click at [453, 60] on rect at bounding box center [452, 61] width 2 height 2
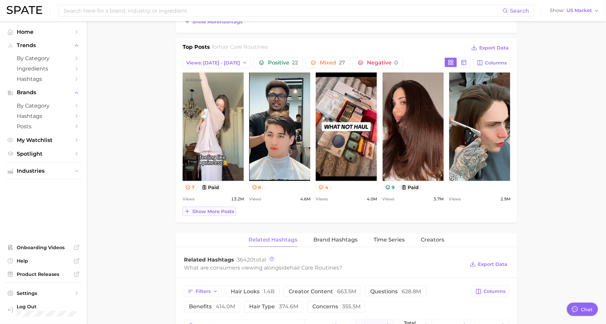
click at [218, 210] on span "Show more posts" at bounding box center [213, 212] width 42 height 6
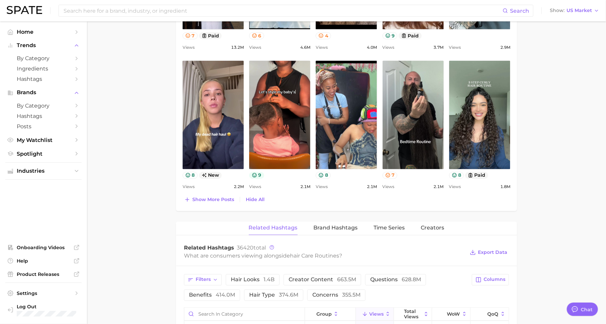
click at [260, 176] on button "9" at bounding box center [256, 175] width 15 height 7
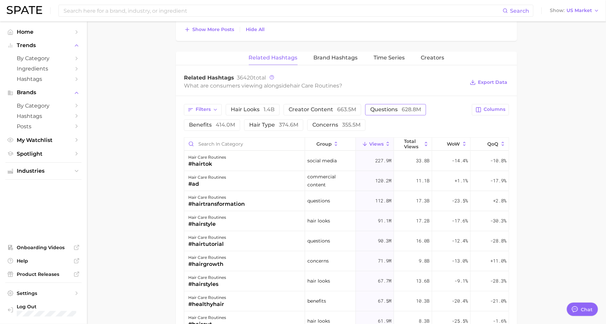
click at [388, 107] on span "questions 628.8m" at bounding box center [395, 109] width 51 height 5
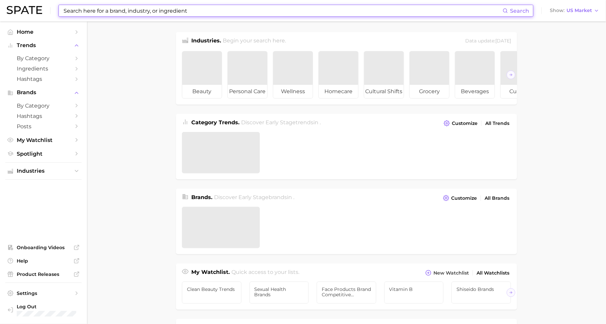
click at [146, 10] on input at bounding box center [283, 10] width 440 height 11
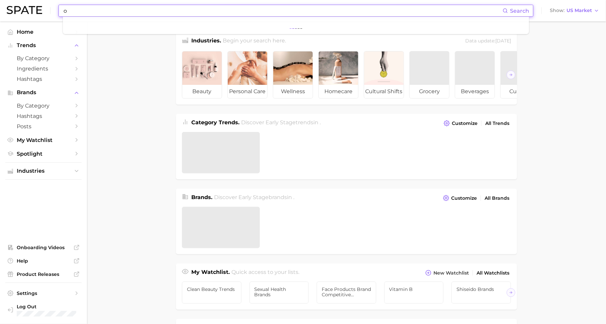
type input "ol"
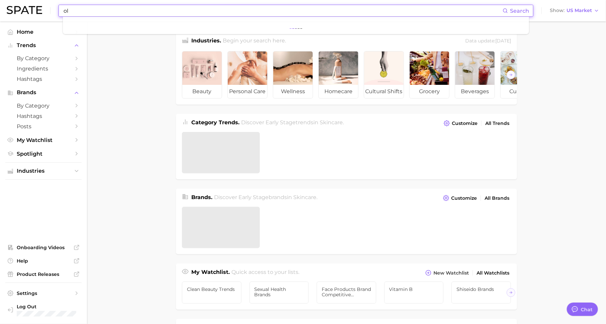
type textarea "x"
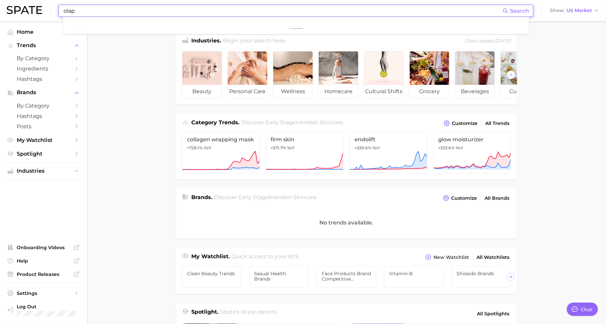
scroll to position [8, 0]
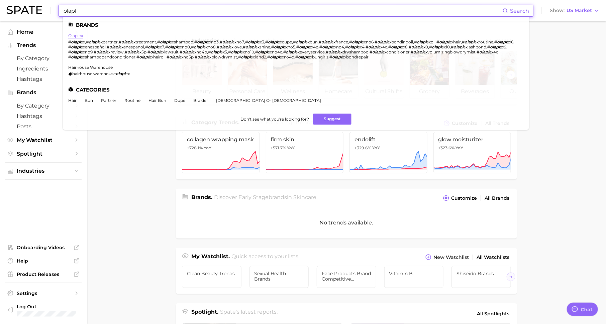
type input "olapl"
click at [76, 35] on link "olaplex" at bounding box center [75, 35] width 15 height 5
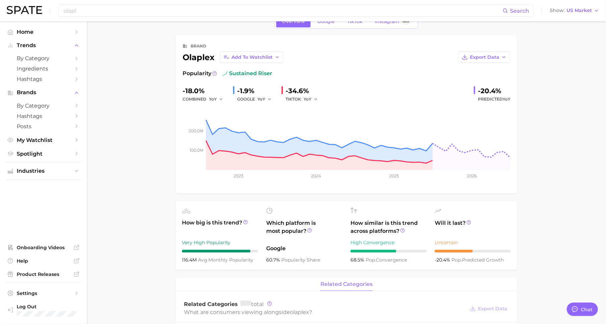
scroll to position [19, 0]
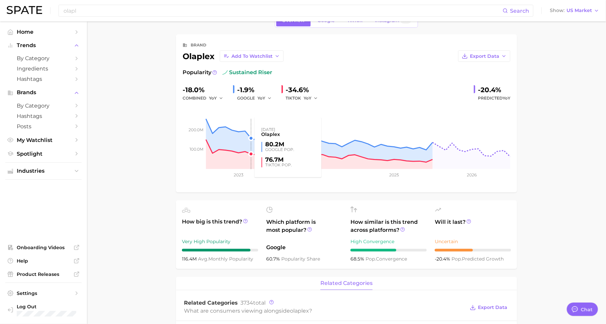
type textarea "x"
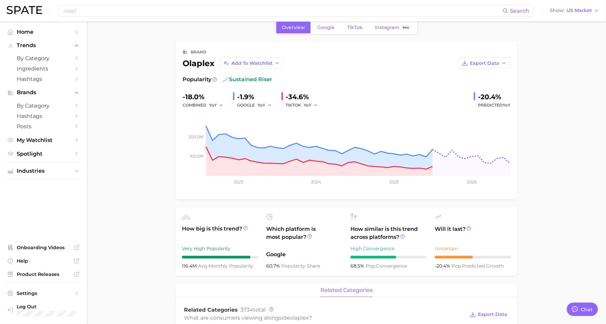
scroll to position [0, 0]
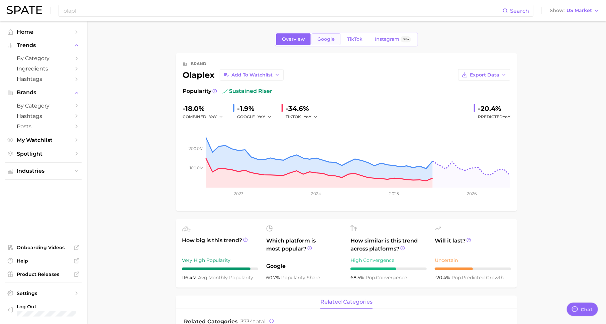
click at [321, 38] on span "Google" at bounding box center [325, 39] width 17 height 6
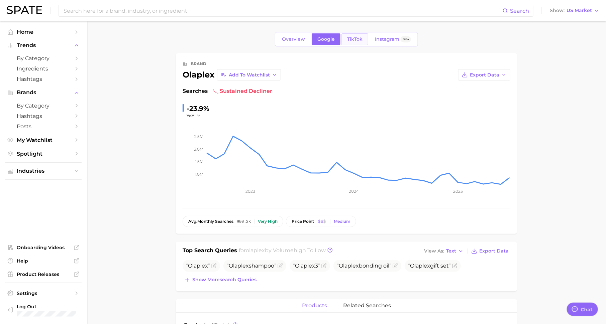
click at [356, 38] on span "TikTok" at bounding box center [354, 39] width 15 height 6
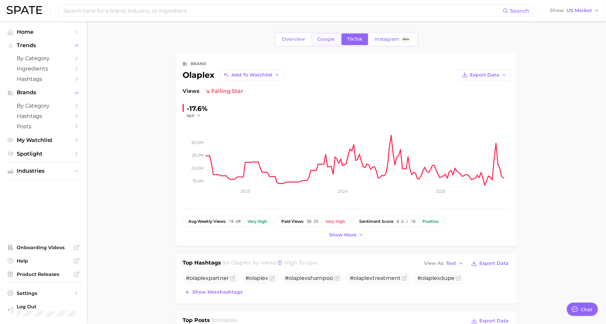
click at [316, 40] on link "Google" at bounding box center [326, 39] width 29 height 12
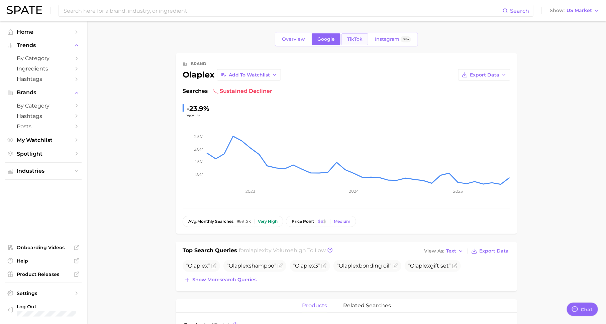
click at [344, 39] on link "TikTok" at bounding box center [354, 39] width 27 height 12
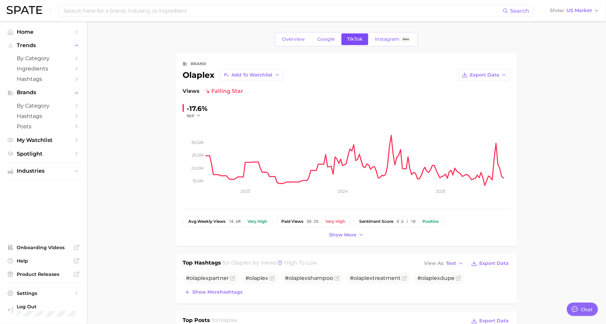
click at [353, 39] on span "TikTok" at bounding box center [354, 39] width 15 height 6
click at [382, 37] on span "Instagram" at bounding box center [387, 39] width 24 height 6
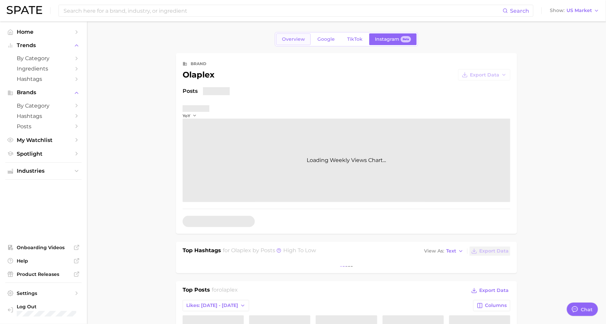
click at [299, 37] on span "Overview" at bounding box center [293, 39] width 23 height 6
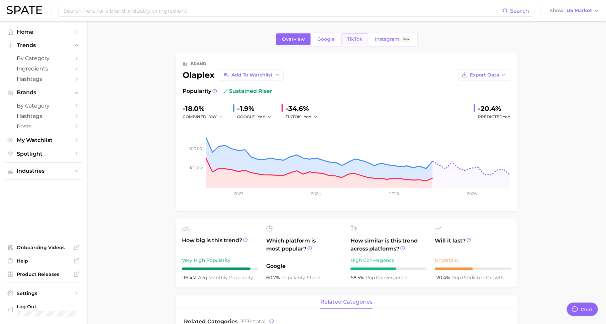
click at [358, 34] on link "TikTok" at bounding box center [354, 39] width 27 height 12
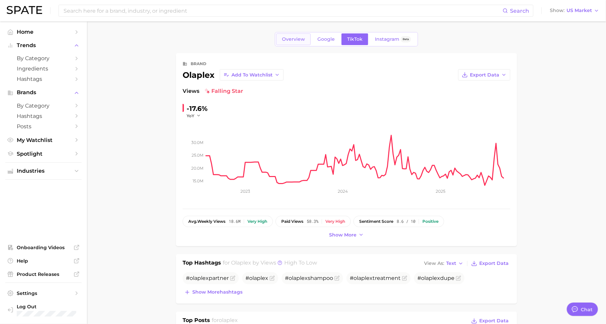
click at [290, 37] on span "Overview" at bounding box center [293, 39] width 23 height 6
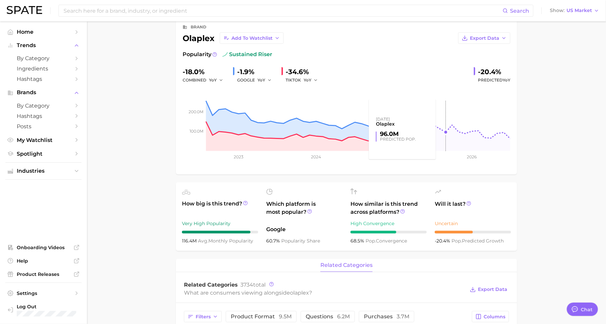
scroll to position [47, 0]
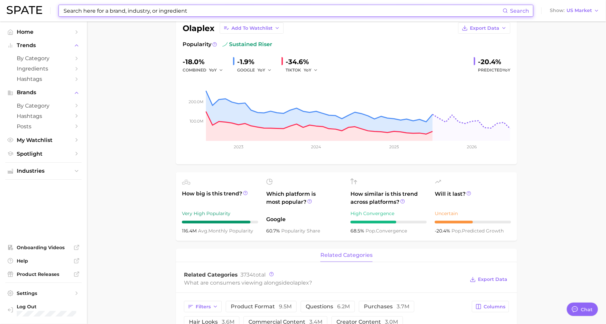
click at [240, 11] on input at bounding box center [283, 10] width 440 height 11
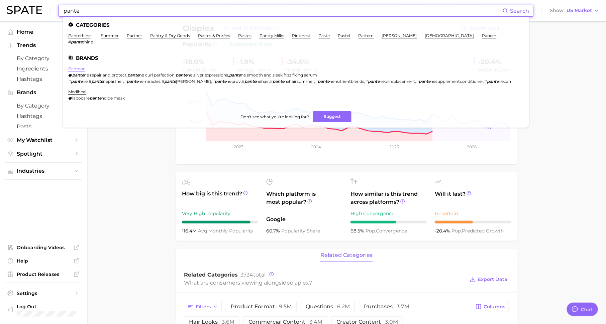
type input "pante"
click at [76, 68] on link "pantene" at bounding box center [76, 68] width 17 height 5
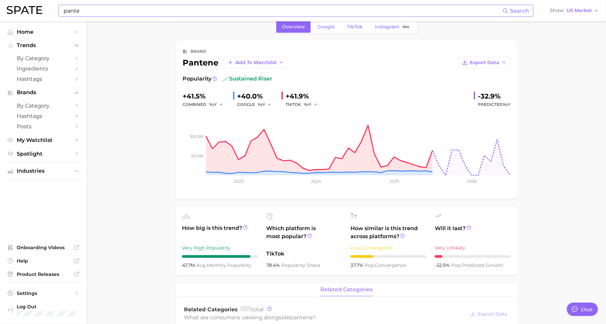
scroll to position [14, 0]
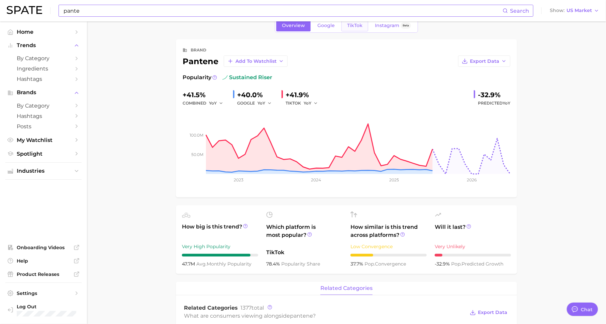
click at [356, 25] on span "TikTok" at bounding box center [354, 26] width 15 height 6
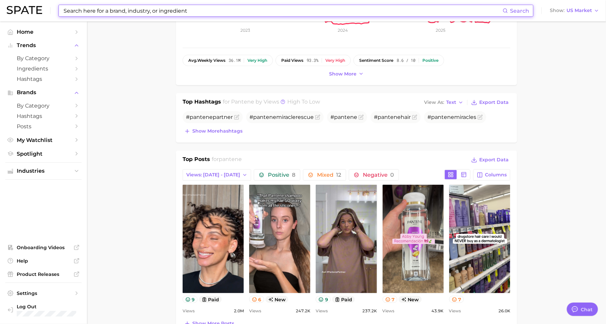
scroll to position [41, 0]
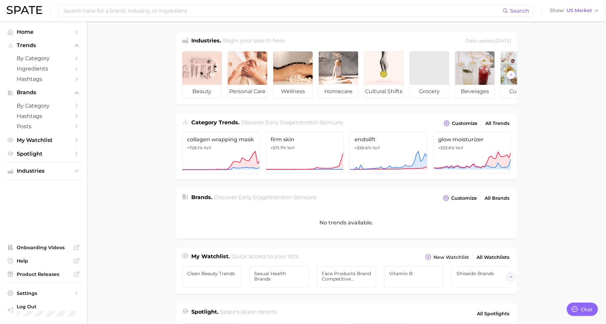
scroll to position [8, 0]
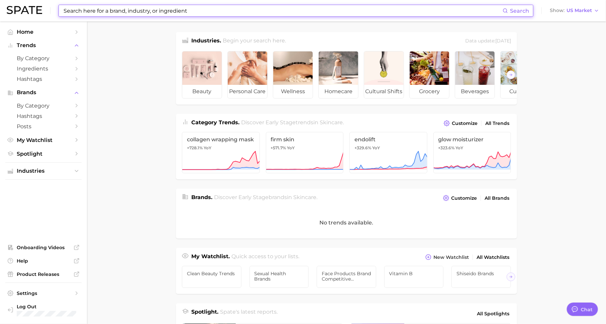
click at [246, 8] on input at bounding box center [283, 10] width 440 height 11
click at [49, 142] on span "My Watchlist" at bounding box center [44, 140] width 54 height 6
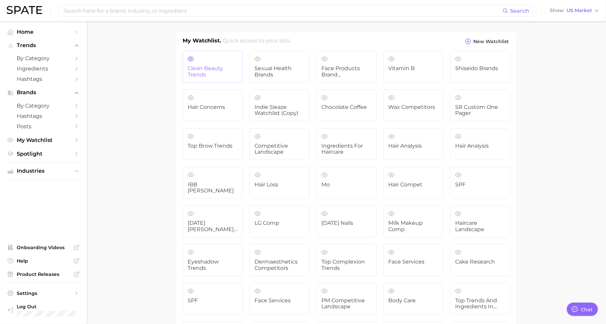
click at [229, 64] on link "clean beauty trends" at bounding box center [213, 67] width 60 height 32
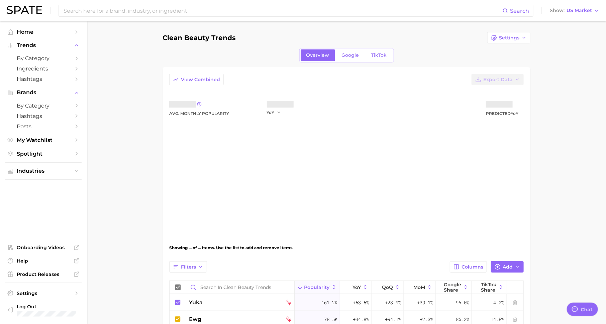
type textarea "x"
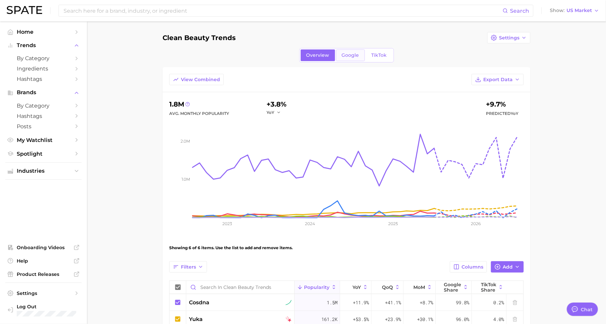
click at [343, 55] on span "Google" at bounding box center [350, 56] width 17 height 6
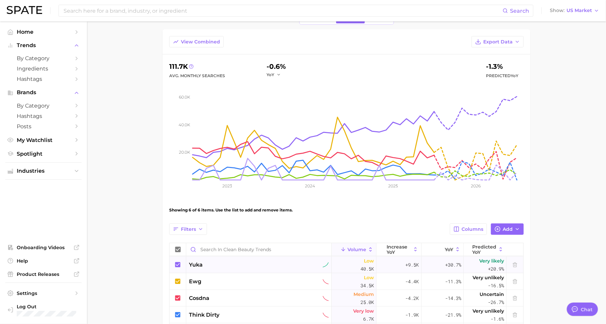
scroll to position [14, 0]
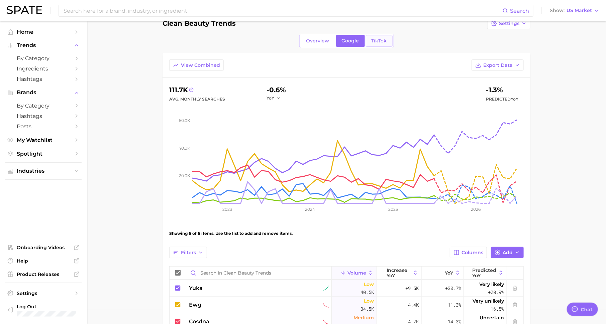
click at [384, 44] on link "TikTok" at bounding box center [379, 41] width 27 height 12
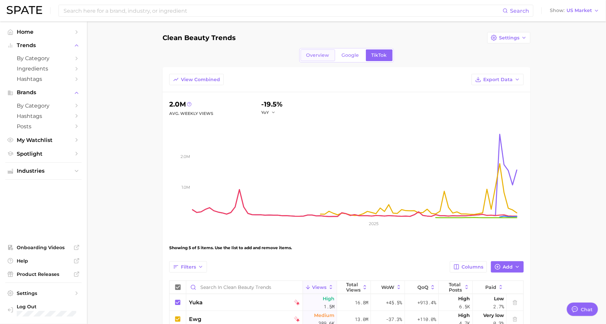
click at [309, 56] on span "Overview" at bounding box center [317, 56] width 23 height 6
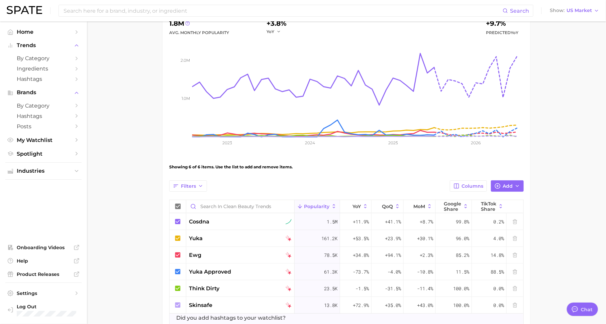
scroll to position [84, 0]
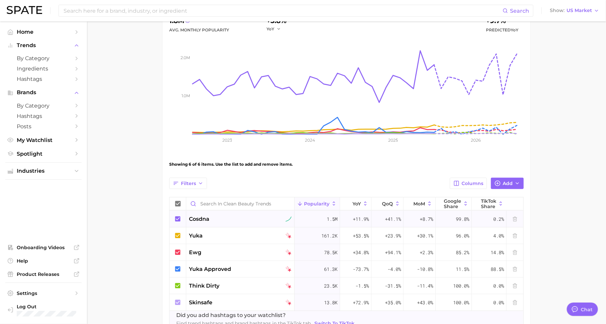
click at [323, 220] on div "1.5m" at bounding box center [317, 219] width 45 height 17
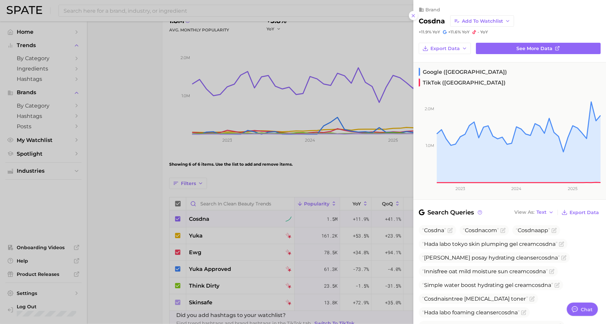
click at [322, 162] on div at bounding box center [303, 162] width 606 height 324
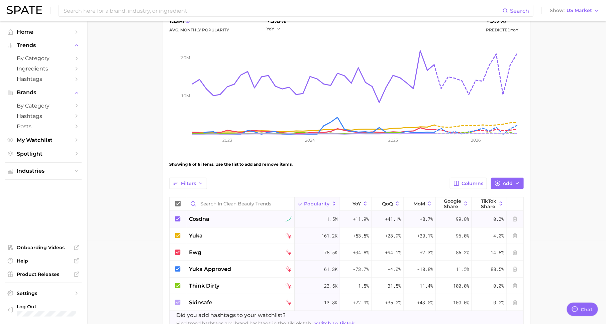
scroll to position [0, 0]
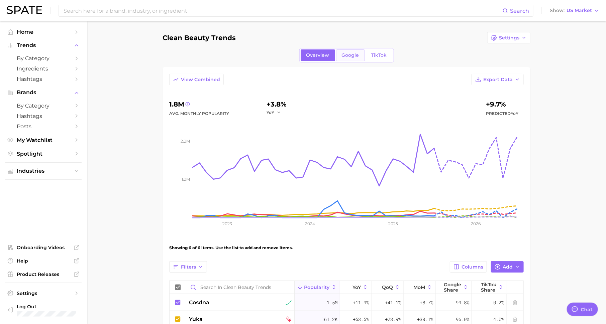
click at [349, 58] on link "Google" at bounding box center [350, 56] width 29 height 12
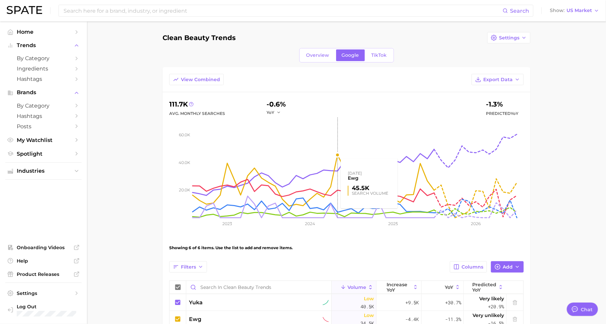
scroll to position [71, 0]
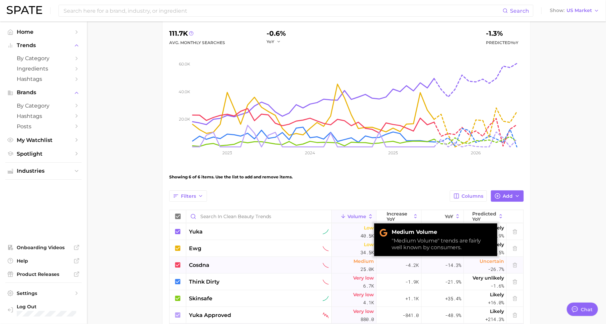
click at [363, 262] on span "Medium" at bounding box center [364, 262] width 20 height 8
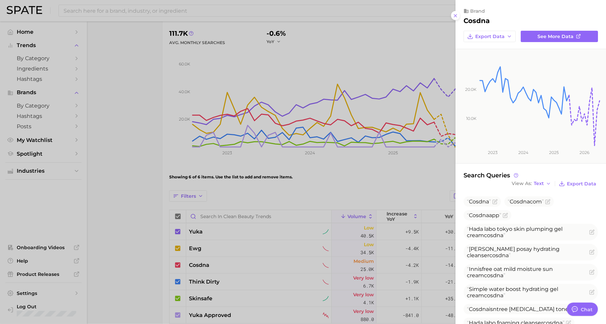
click at [361, 183] on div at bounding box center [303, 162] width 606 height 324
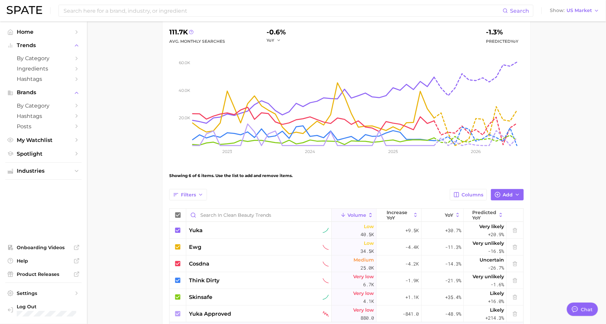
scroll to position [0, 0]
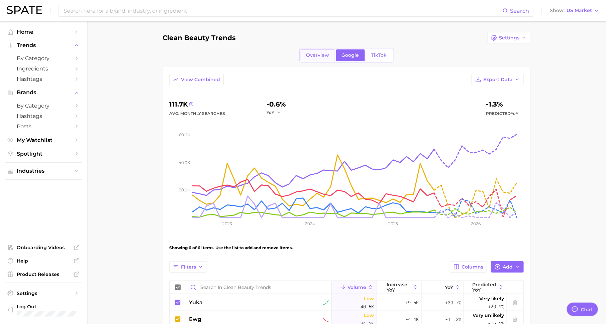
click at [313, 59] on link "Overview" at bounding box center [318, 56] width 34 height 12
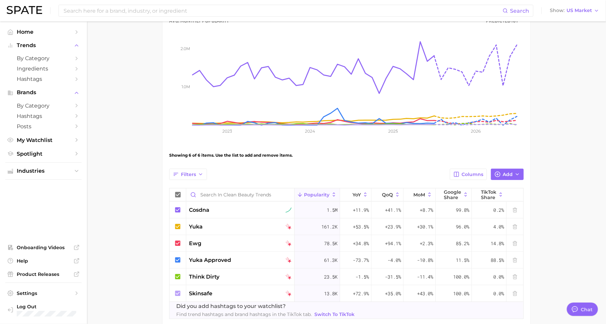
scroll to position [94, 0]
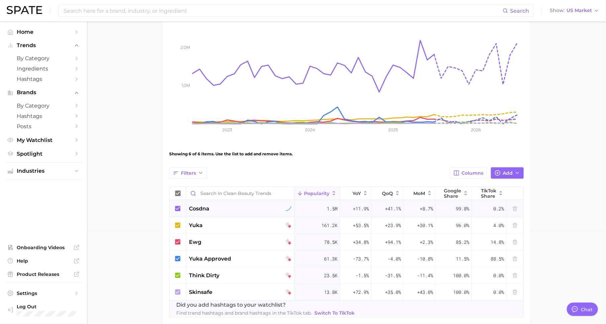
click at [323, 209] on div "1.5m" at bounding box center [317, 209] width 45 height 17
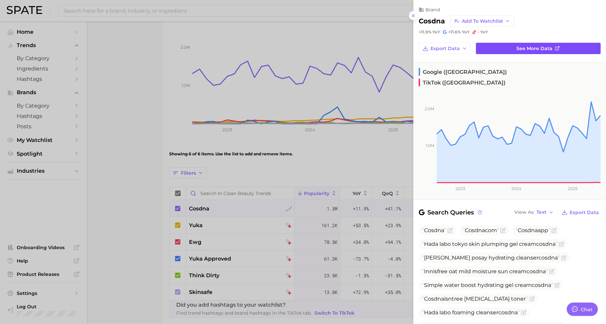
click at [531, 50] on span "See more data" at bounding box center [535, 49] width 36 height 6
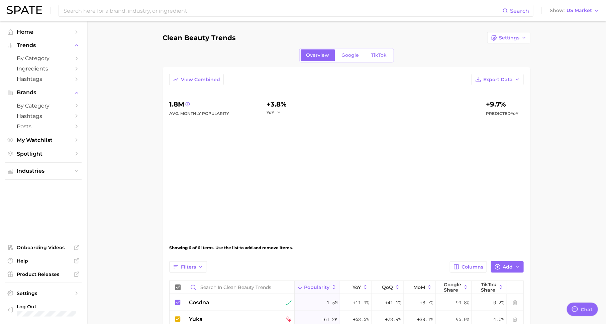
scroll to position [94, 0]
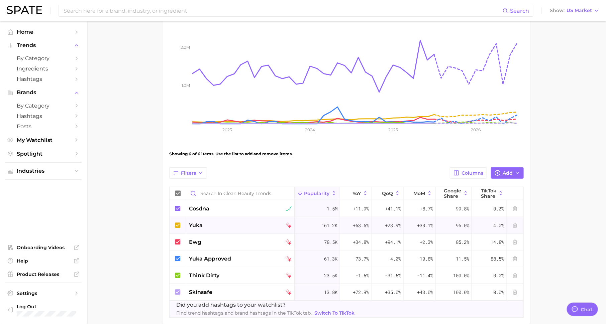
click at [258, 223] on div "yuka" at bounding box center [240, 226] width 103 height 8
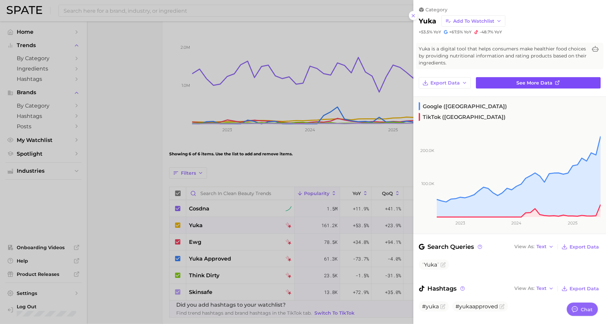
click at [531, 82] on span "See more data" at bounding box center [535, 83] width 36 height 6
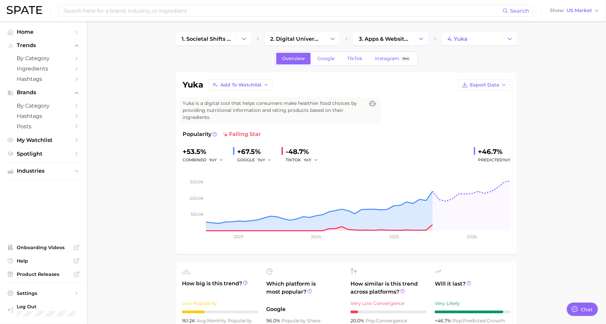
scroll to position [94, 0]
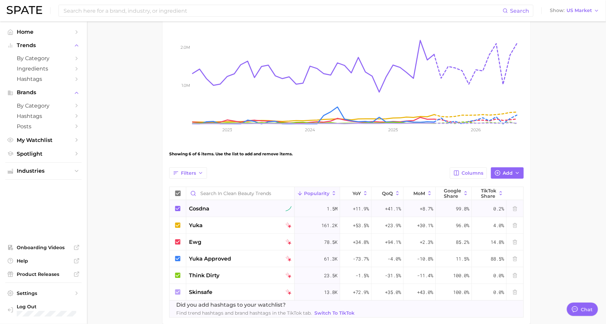
click at [199, 206] on span "cosdna" at bounding box center [199, 209] width 20 height 8
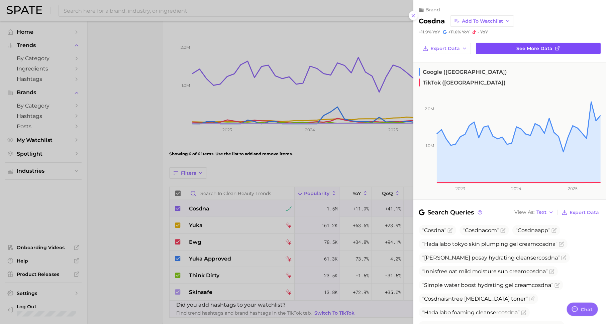
click at [525, 47] on span "See more data" at bounding box center [535, 49] width 36 height 6
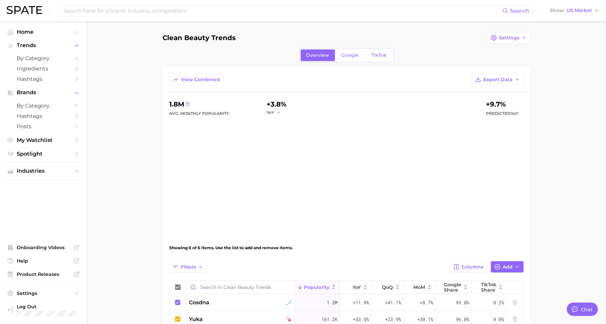
scroll to position [94, 0]
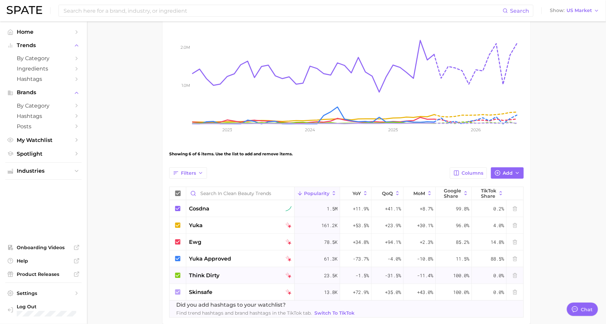
click at [204, 277] on span "think dirty" at bounding box center [204, 276] width 30 height 8
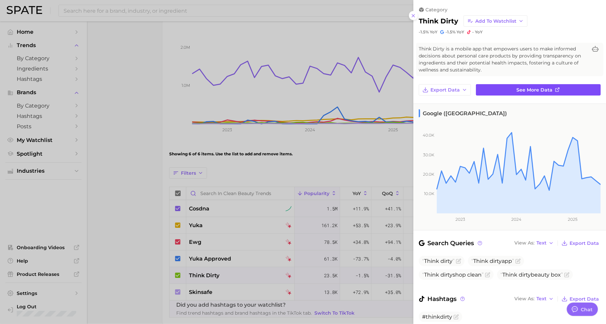
click at [532, 87] on span "See more data" at bounding box center [535, 90] width 36 height 6
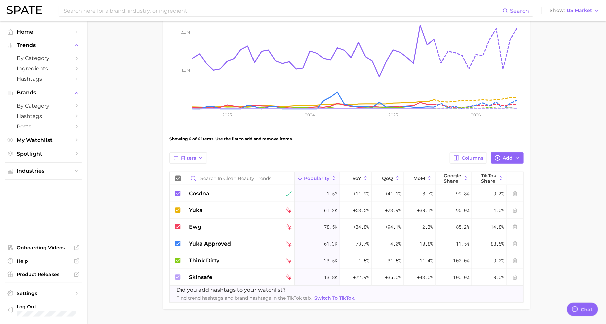
scroll to position [114, 0]
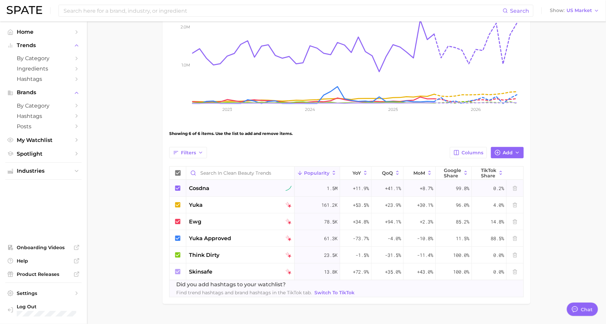
click at [212, 183] on div "cosdna" at bounding box center [240, 188] width 108 height 17
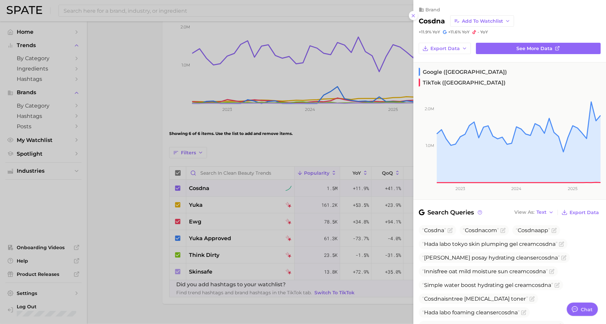
click at [118, 6] on div at bounding box center [303, 162] width 606 height 324
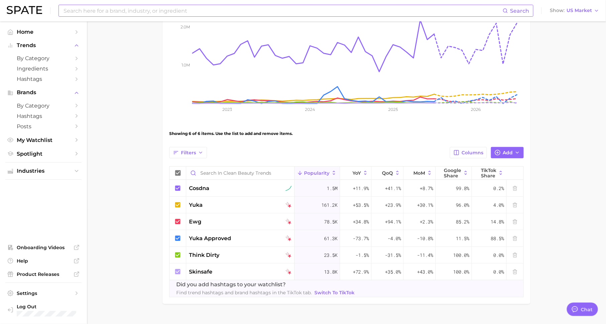
click at [123, 10] on input at bounding box center [283, 10] width 440 height 11
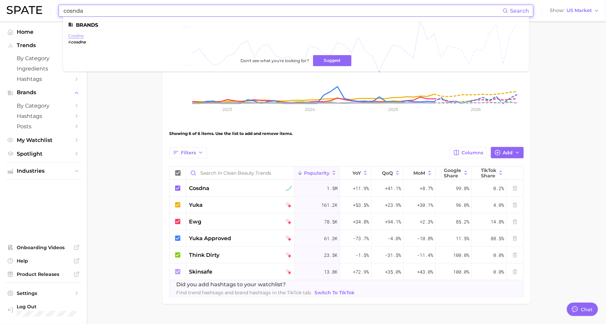
type input "cosnda"
click at [74, 37] on link "cosdna" at bounding box center [75, 35] width 15 height 5
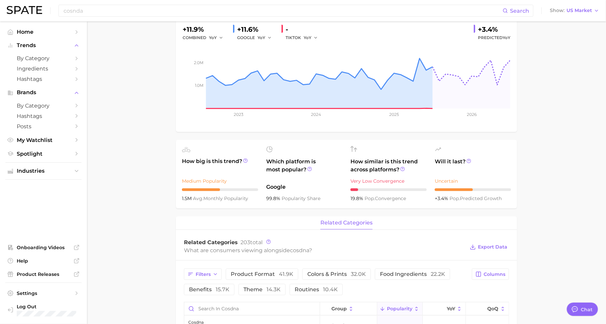
scroll to position [282, 0]
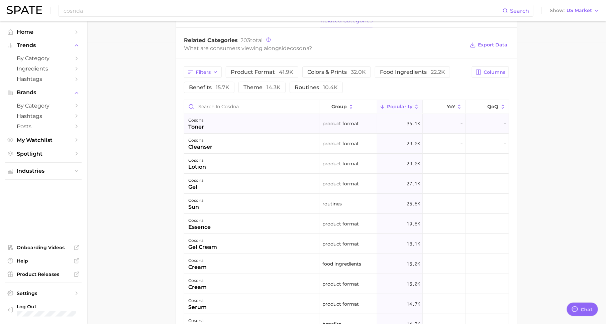
click at [207, 126] on div "cosdna toner" at bounding box center [252, 124] width 136 height 20
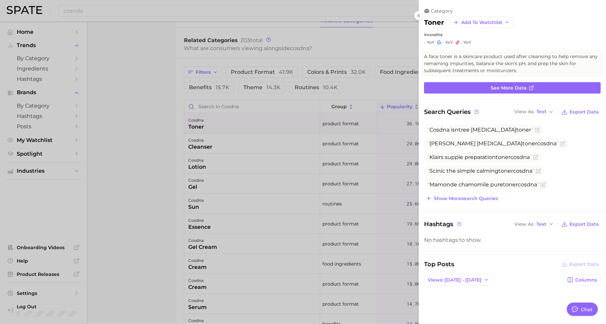
click at [255, 152] on div at bounding box center [303, 162] width 606 height 324
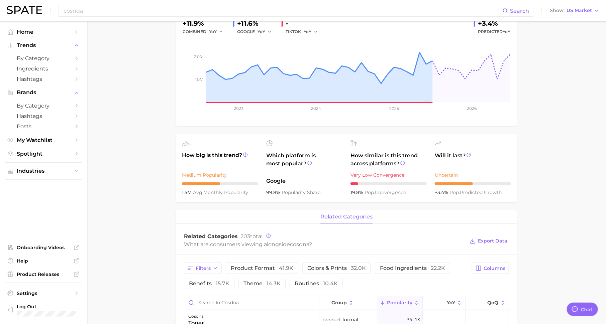
scroll to position [0, 0]
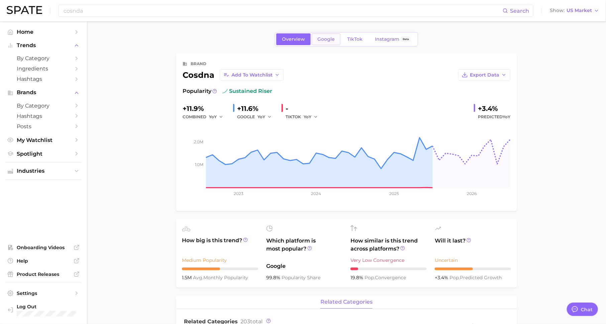
click at [330, 38] on span "Google" at bounding box center [325, 39] width 17 height 6
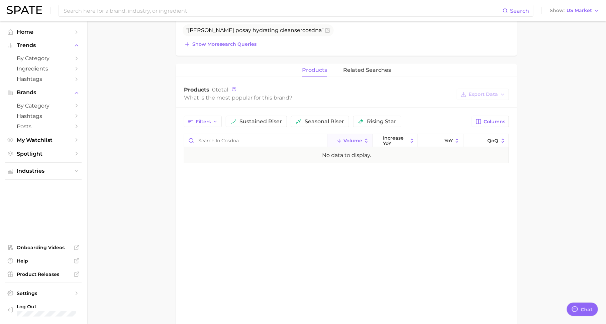
scroll to position [250, 0]
click at [372, 74] on button "related searches" at bounding box center [367, 71] width 48 height 13
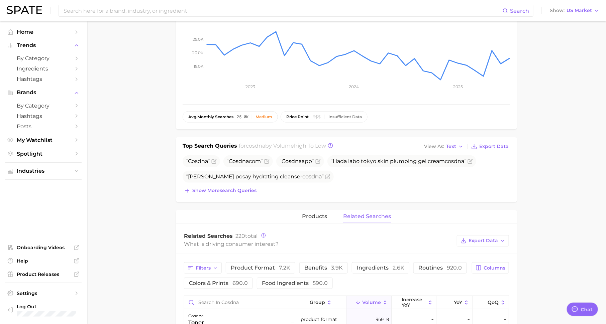
scroll to position [0, 0]
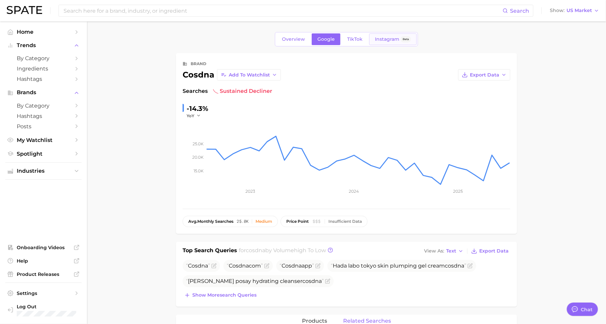
click at [383, 39] on span "Instagram" at bounding box center [387, 39] width 24 height 6
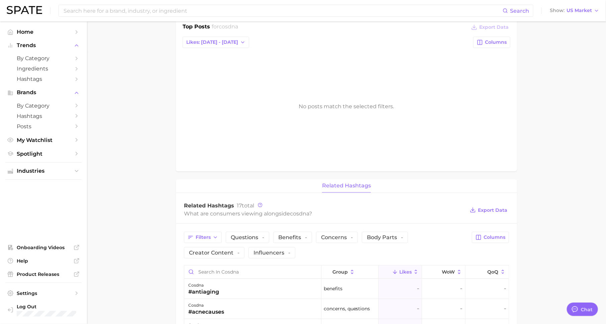
scroll to position [204, 0]
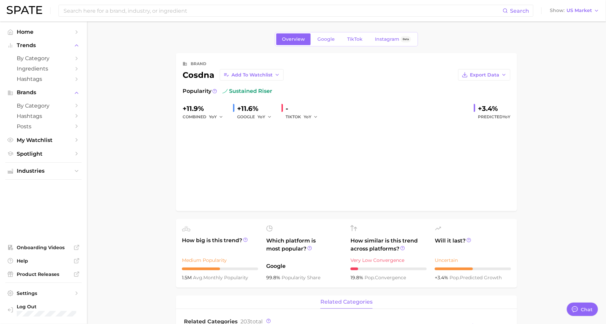
type input "cosnda"
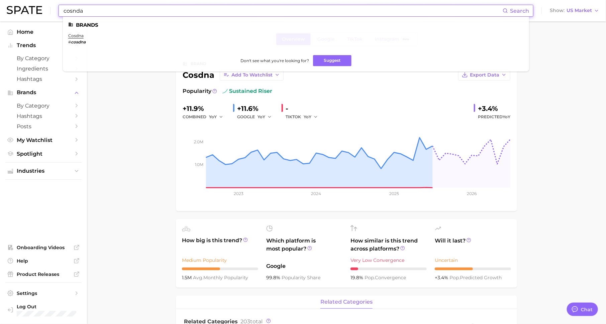
click at [122, 9] on input "cosnda" at bounding box center [283, 10] width 440 height 11
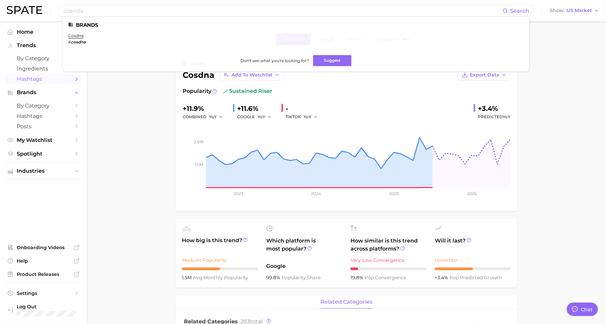
click at [67, 79] on span "Hashtags" at bounding box center [44, 79] width 54 height 6
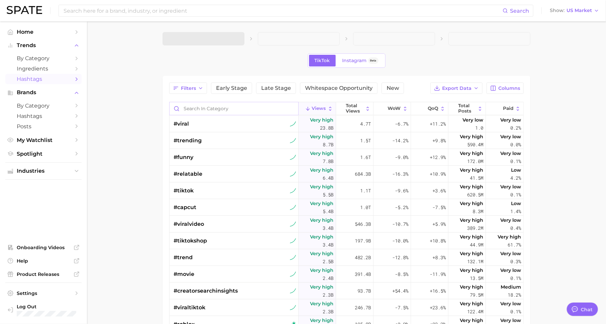
click at [192, 107] on input "Search in category" at bounding box center [234, 108] width 129 height 13
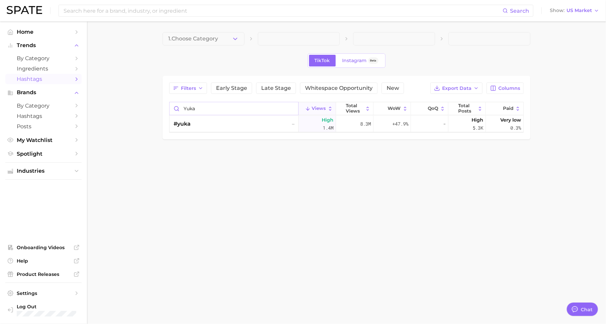
type input "yuka"
click at [173, 15] on input at bounding box center [283, 10] width 440 height 11
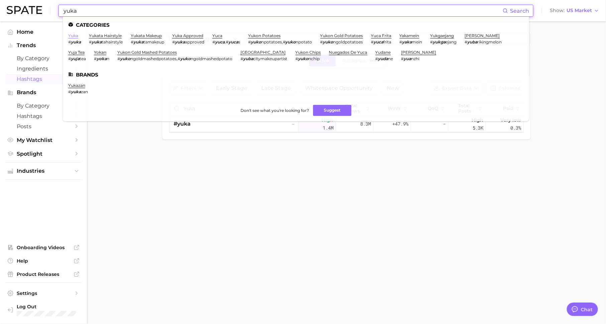
type input "yuka"
click at [72, 36] on link "yuka" at bounding box center [73, 35] width 10 height 5
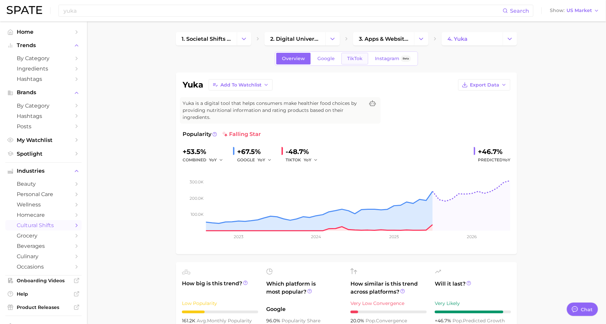
click at [360, 58] on span "TikTok" at bounding box center [354, 59] width 15 height 6
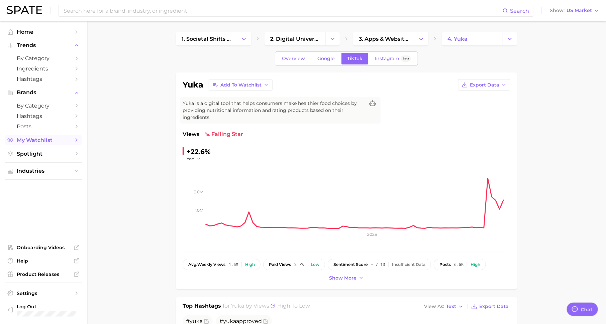
click at [44, 141] on span "My Watchlist" at bounding box center [44, 140] width 54 height 6
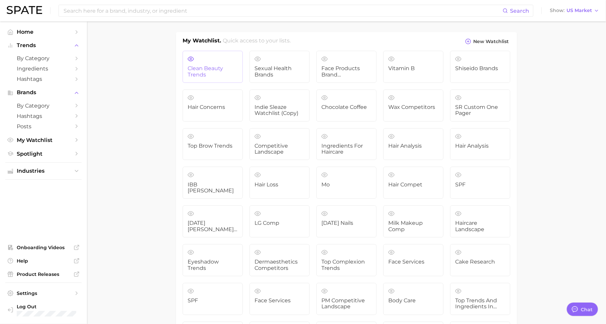
click at [198, 70] on span "clean beauty trends" at bounding box center [213, 72] width 50 height 12
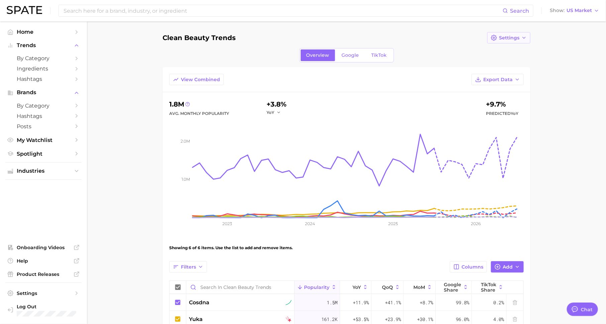
click at [515, 35] on span "Settings" at bounding box center [509, 38] width 20 height 6
click at [524, 59] on button "Share Link" at bounding box center [524, 62] width 74 height 12
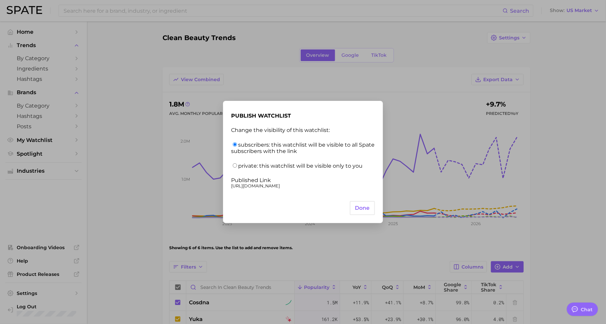
drag, startPoint x: 264, startPoint y: 192, endPoint x: 228, endPoint y: 187, distance: 36.1
click at [228, 187] on div "publish watchlist Change the visibility of this watchlist: subscribers: this wa…" at bounding box center [303, 162] width 160 height 122
copy div "https://app.spate.nyc/watchlist/published/0ce5ea7c-1dc2-4c19-8a81-6df9037e7c01"
click at [145, 171] on div "publish watchlist Change the visibility of this watchlist: subscribers: this wa…" at bounding box center [303, 162] width 606 height 324
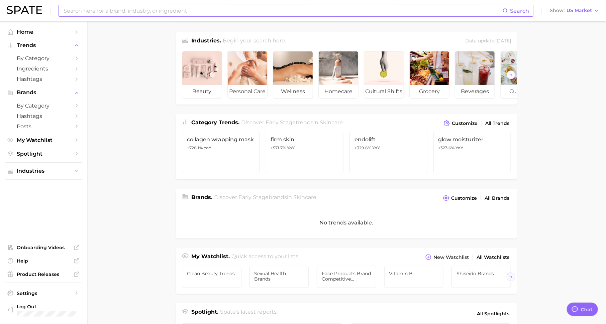
scroll to position [8, 0]
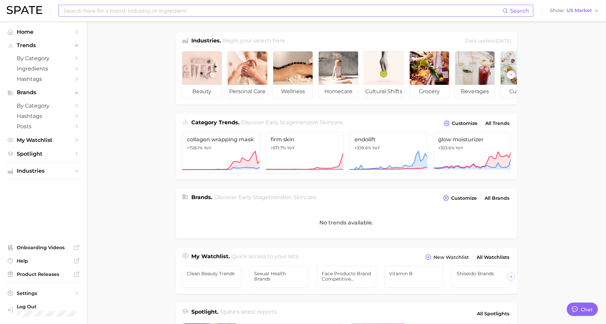
click at [179, 14] on input at bounding box center [283, 10] width 440 height 11
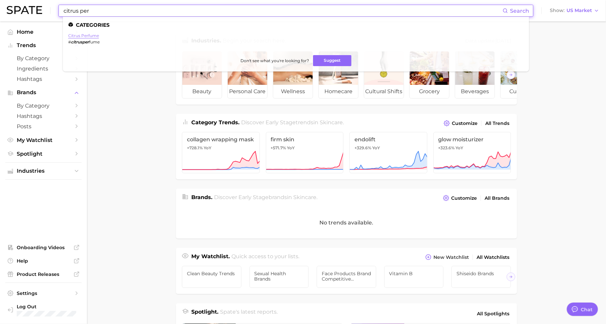
type input "citrus per"
click at [93, 33] on link "citrus perfume" at bounding box center [83, 35] width 31 height 5
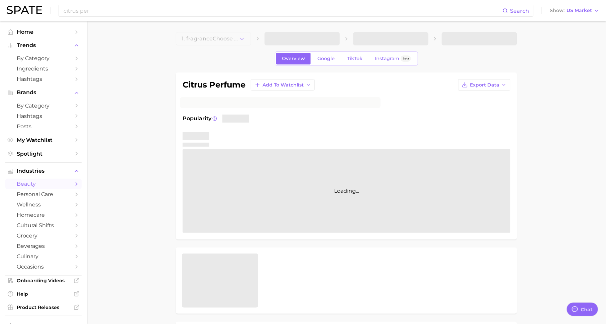
type textarea "x"
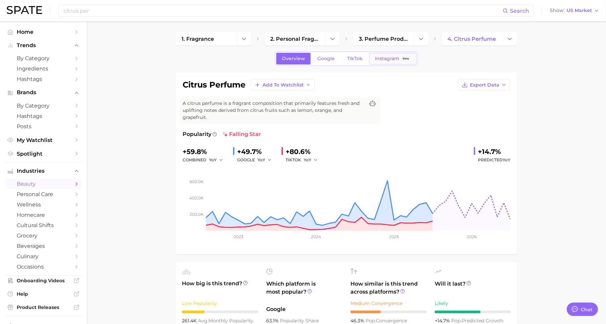
click at [388, 56] on span "Instagram" at bounding box center [387, 59] width 24 height 6
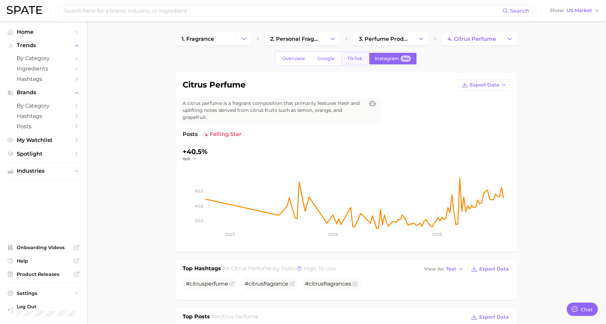
click at [353, 61] on span "TikTok" at bounding box center [354, 59] width 15 height 6
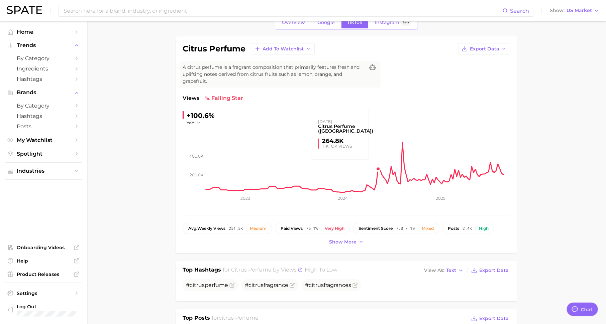
scroll to position [44, 0]
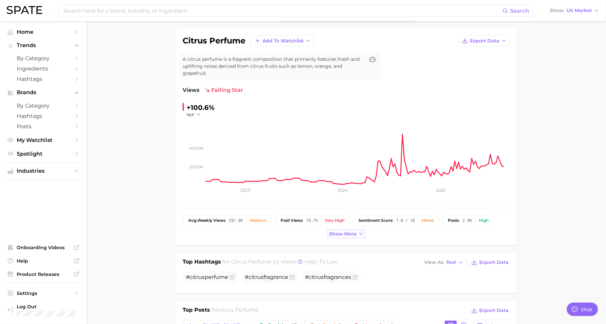
click at [348, 236] on button "Show more" at bounding box center [346, 234] width 38 height 9
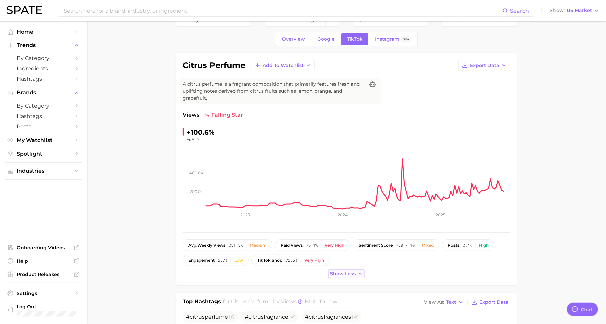
scroll to position [0, 0]
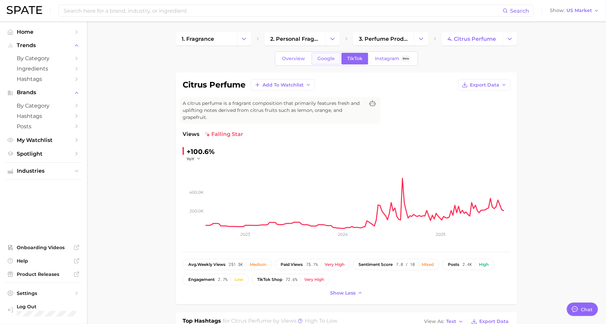
click at [328, 55] on link "Google" at bounding box center [326, 59] width 29 height 12
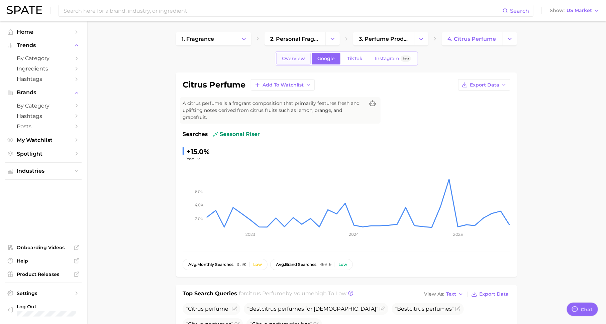
click at [300, 58] on span "Overview" at bounding box center [293, 59] width 23 height 6
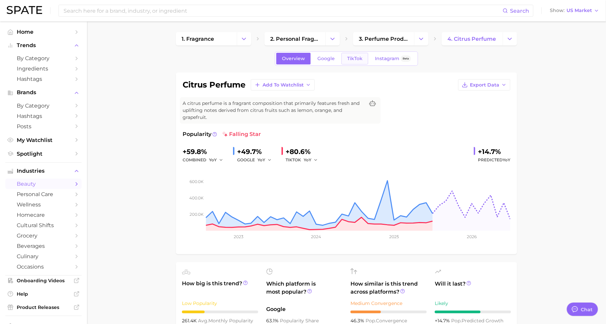
click at [359, 57] on span "TikTok" at bounding box center [354, 59] width 15 height 6
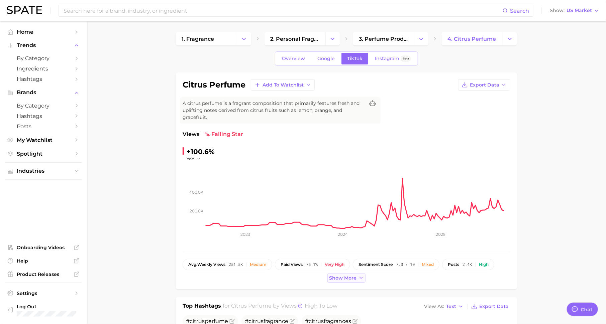
click at [347, 274] on button "Show more" at bounding box center [346, 278] width 38 height 9
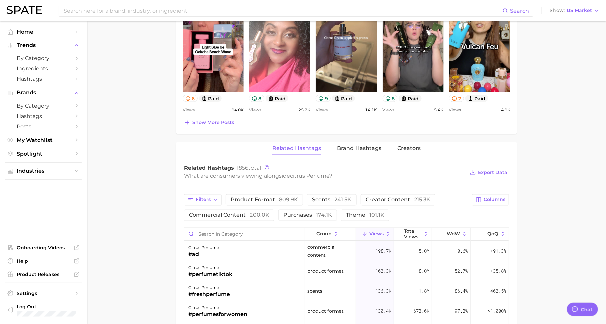
scroll to position [420, 0]
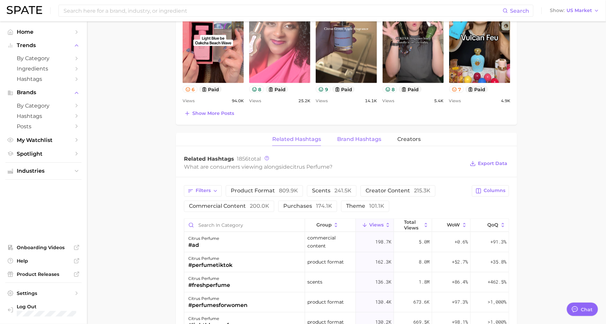
click at [354, 136] on span "Brand Hashtags" at bounding box center [359, 139] width 44 height 6
